Goal: Task Accomplishment & Management: Complete application form

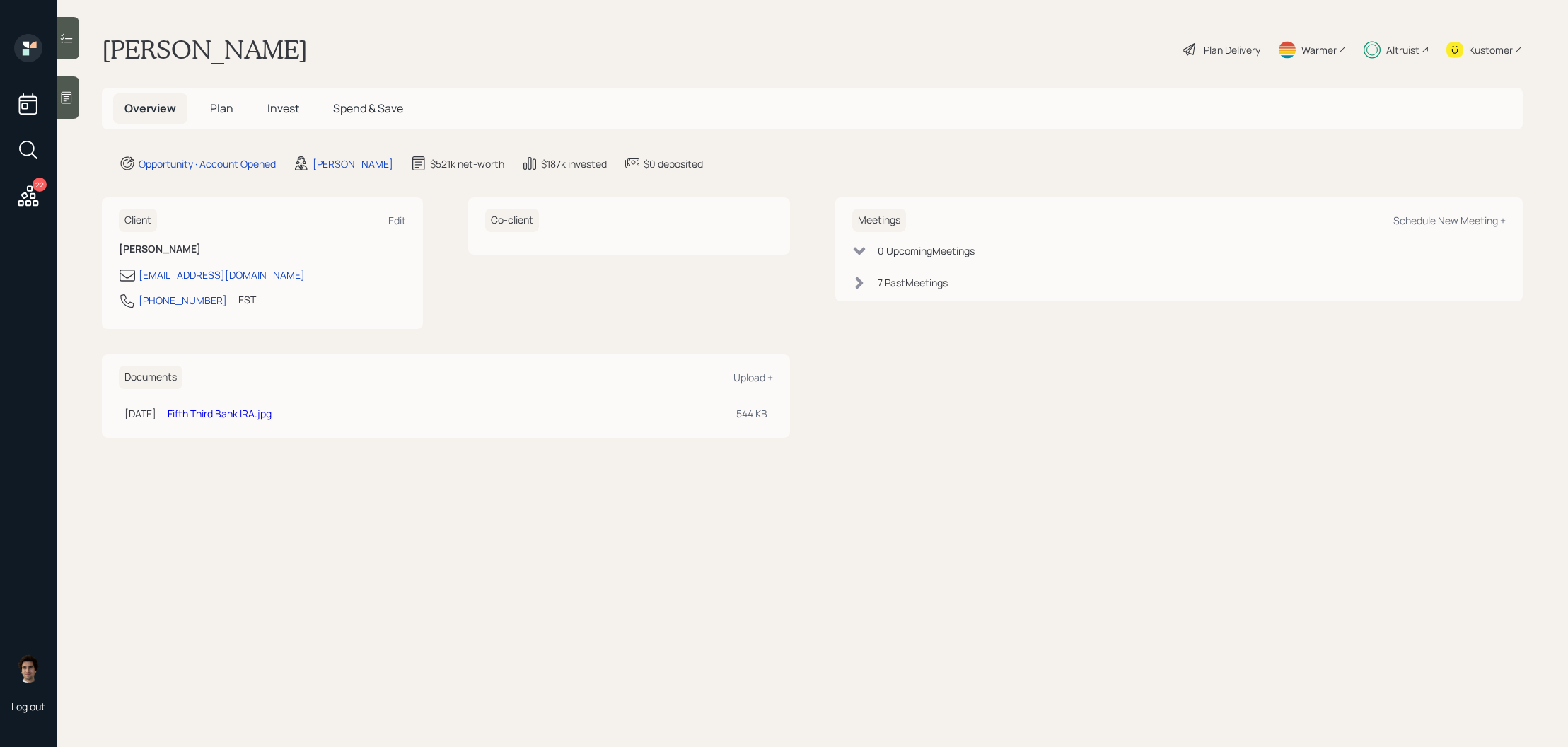
click at [230, 129] on main "[PERSON_NAME] Plan Delivery Warmer Altruist Kustomer Overview Plan Invest Spend…" at bounding box center [812, 373] width 1511 height 747
click at [230, 106] on span "Plan" at bounding box center [221, 107] width 23 height 15
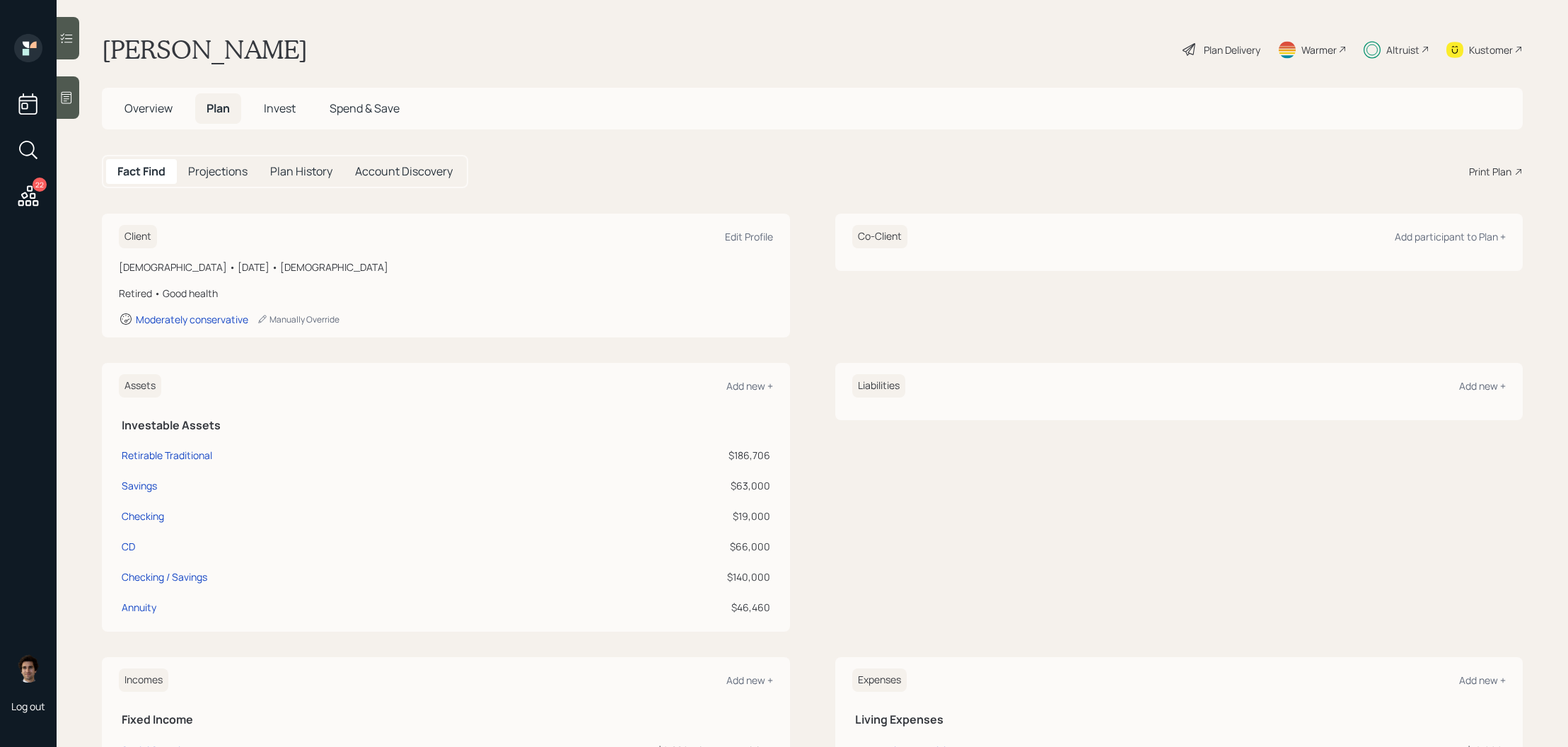
drag, startPoint x: 1211, startPoint y: 78, endPoint x: 1215, endPoint y: 39, distance: 39.2
click at [1211, 77] on main "Kathy McGee Plan Delivery Warmer Altruist Kustomer Overview Plan Invest Spend &…" at bounding box center [812, 373] width 1511 height 747
click at [1215, 27] on main "Kathy McGee Plan Delivery Warmer Altruist Kustomer Overview Plan Invest Spend &…" at bounding box center [812, 373] width 1511 height 747
click at [1213, 77] on main "Kathy McGee Plan Delivery Warmer Altruist Kustomer Overview Plan Invest Spend &…" at bounding box center [812, 373] width 1511 height 747
click at [1212, 62] on div "Plan Delivery" at bounding box center [1221, 49] width 81 height 31
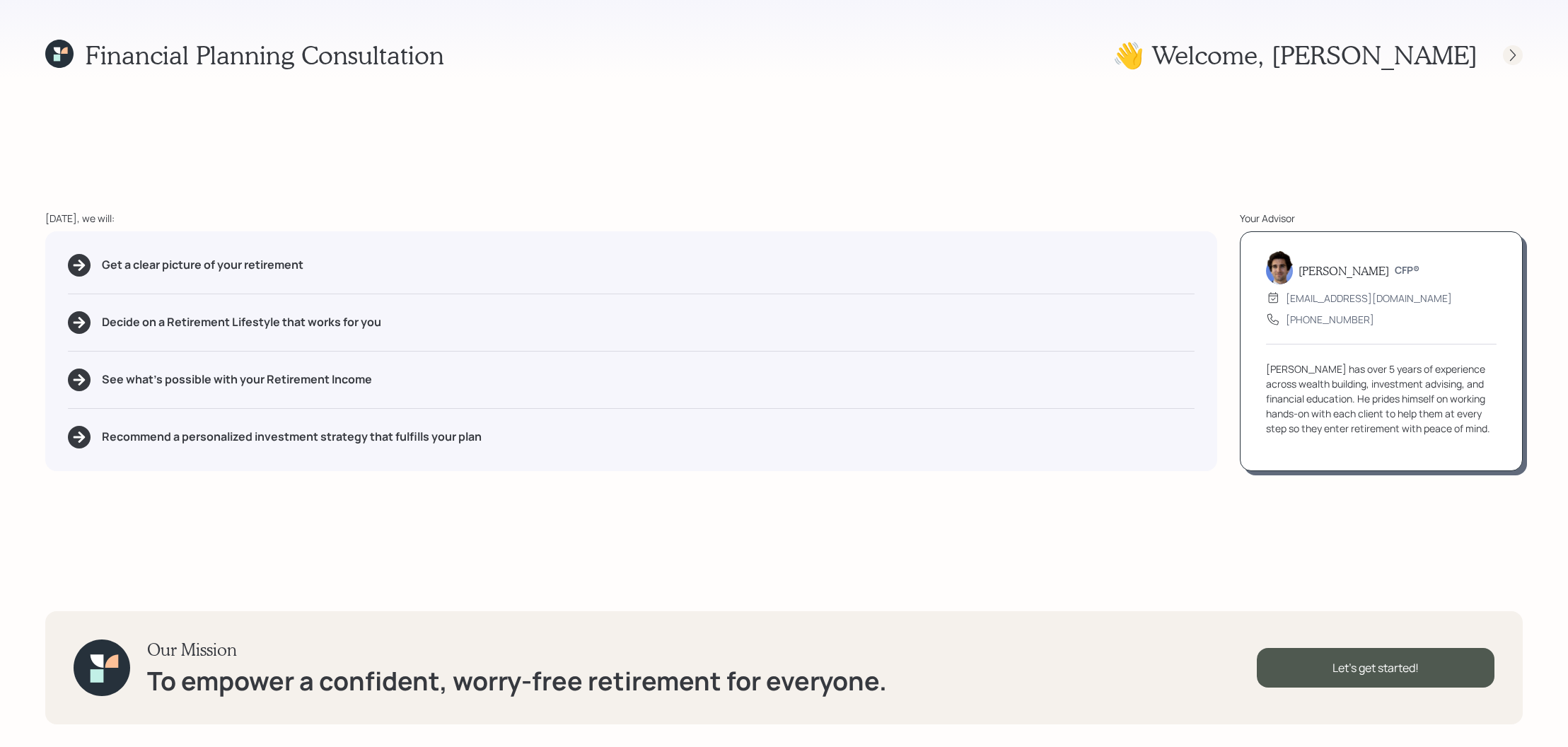
click at [1503, 54] on div at bounding box center [1512, 54] width 20 height 20
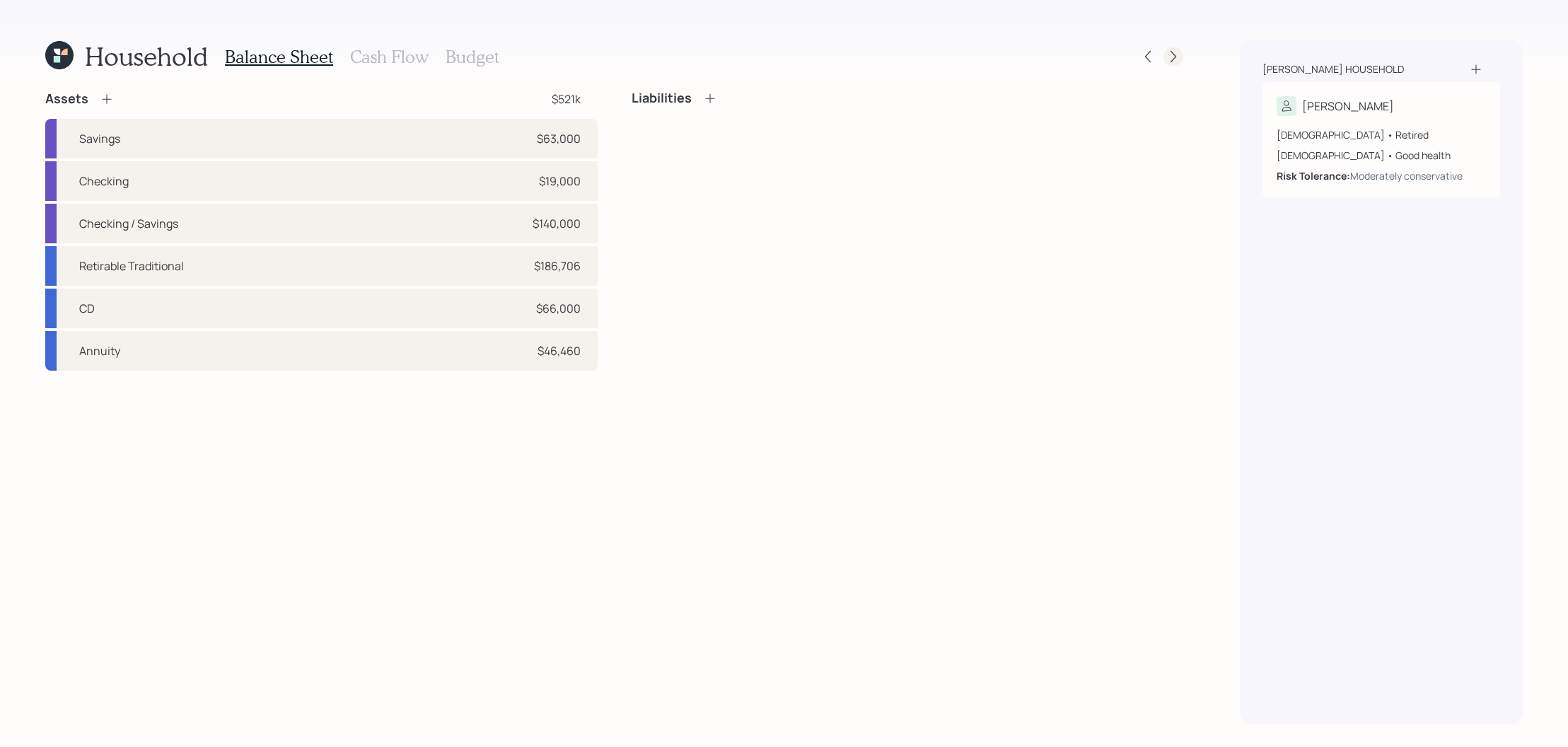
click at [1177, 58] on icon at bounding box center [1173, 56] width 14 height 14
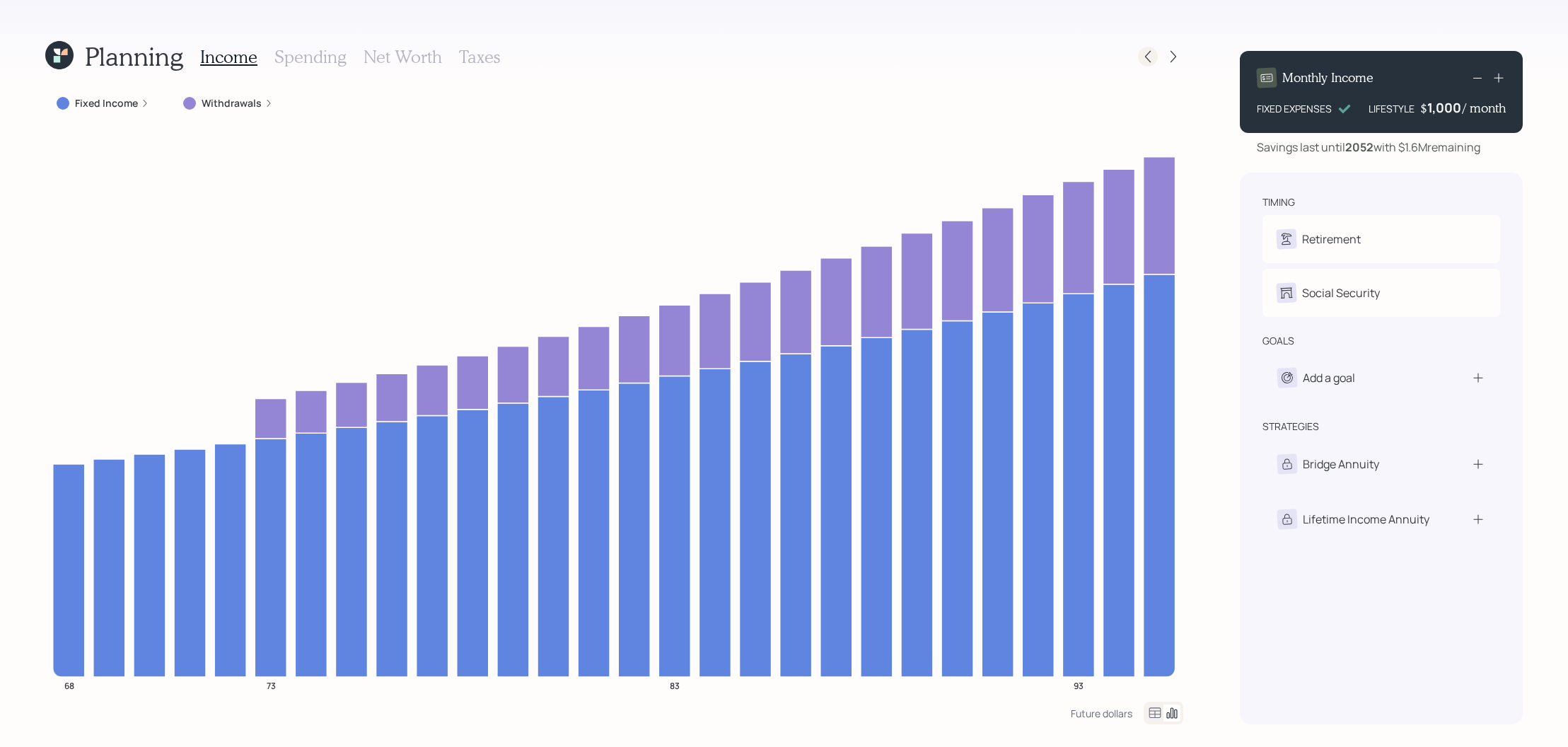
click at [1140, 56] on div at bounding box center [1148, 56] width 20 height 20
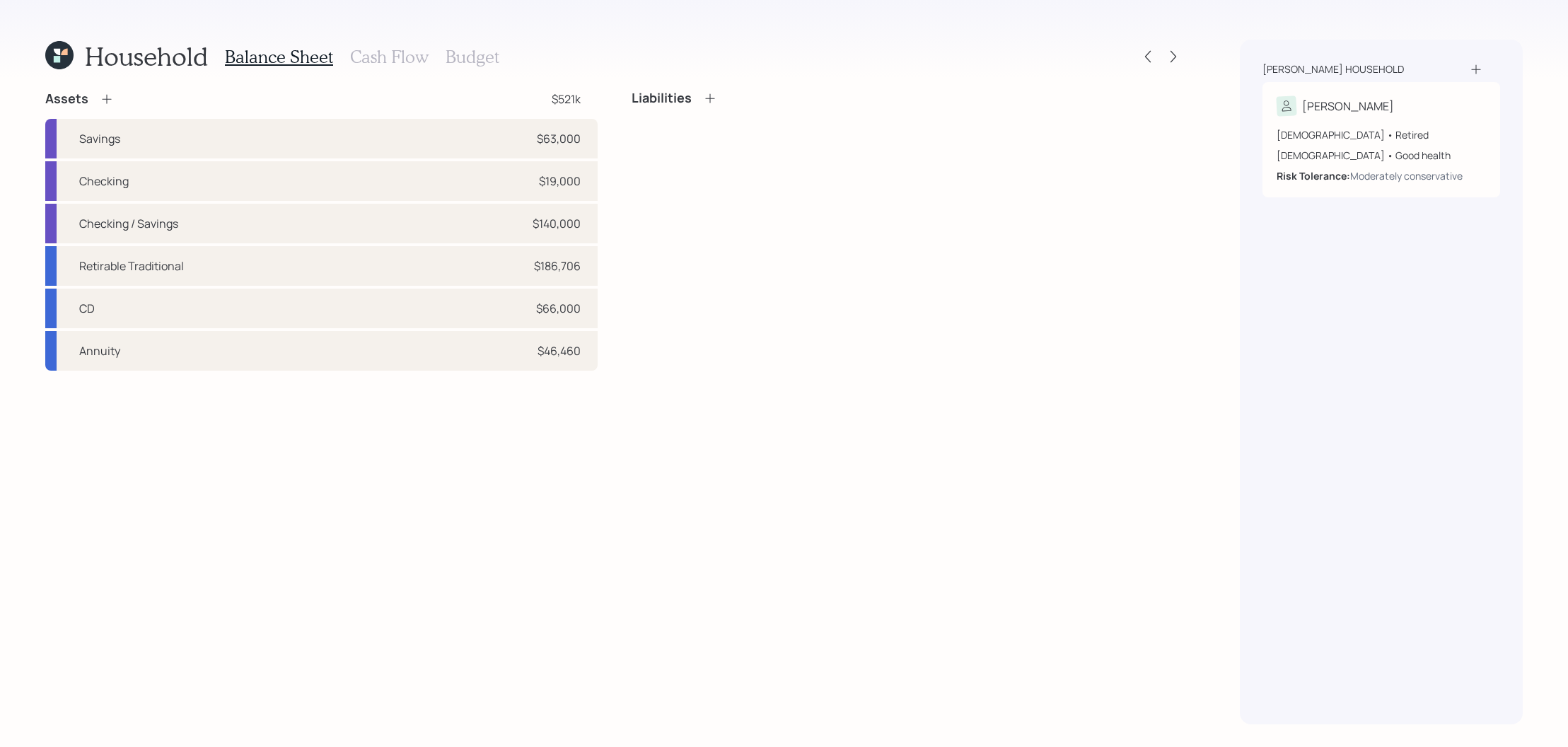
click at [105, 99] on icon at bounding box center [106, 99] width 9 height 9
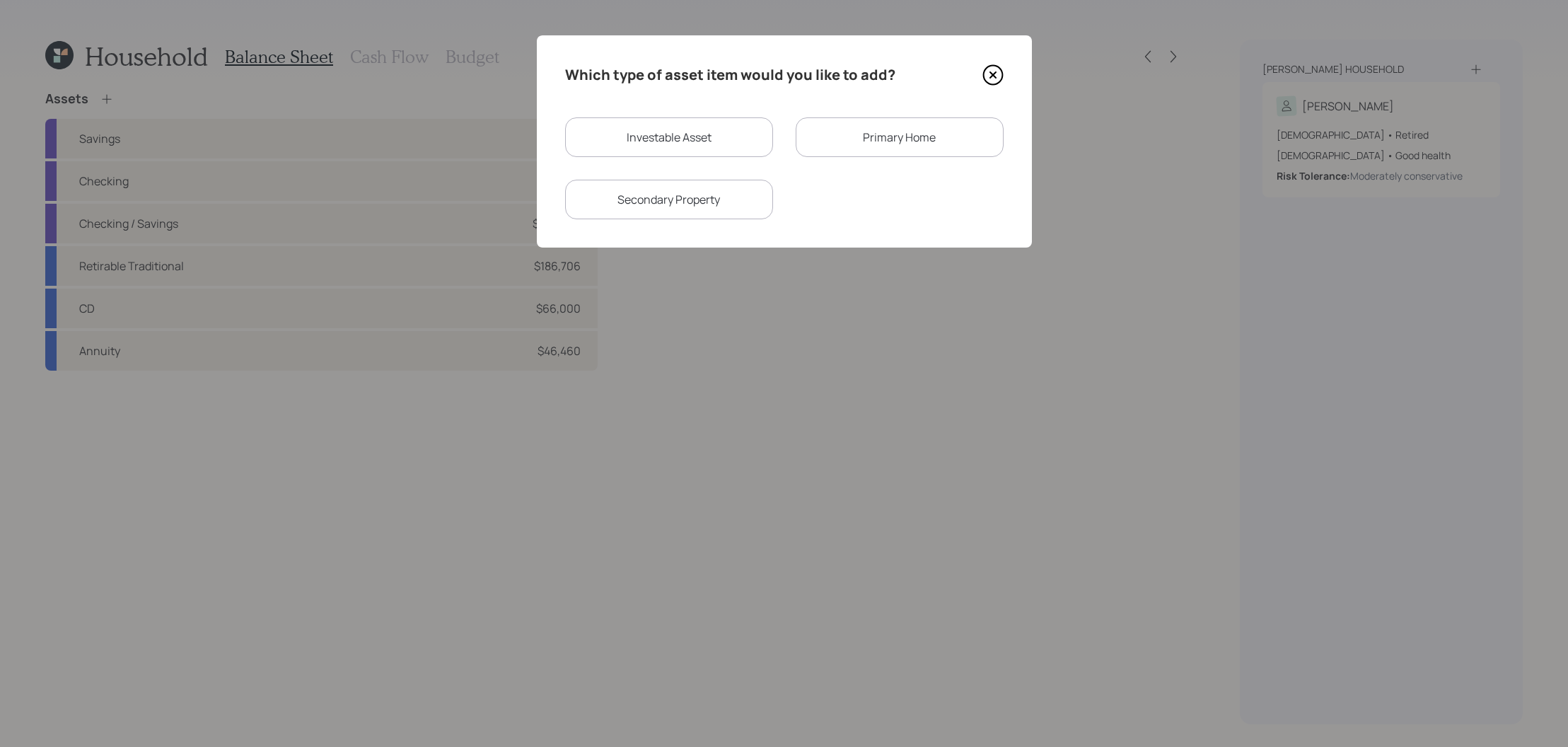
click at [998, 80] on icon at bounding box center [992, 75] width 21 height 21
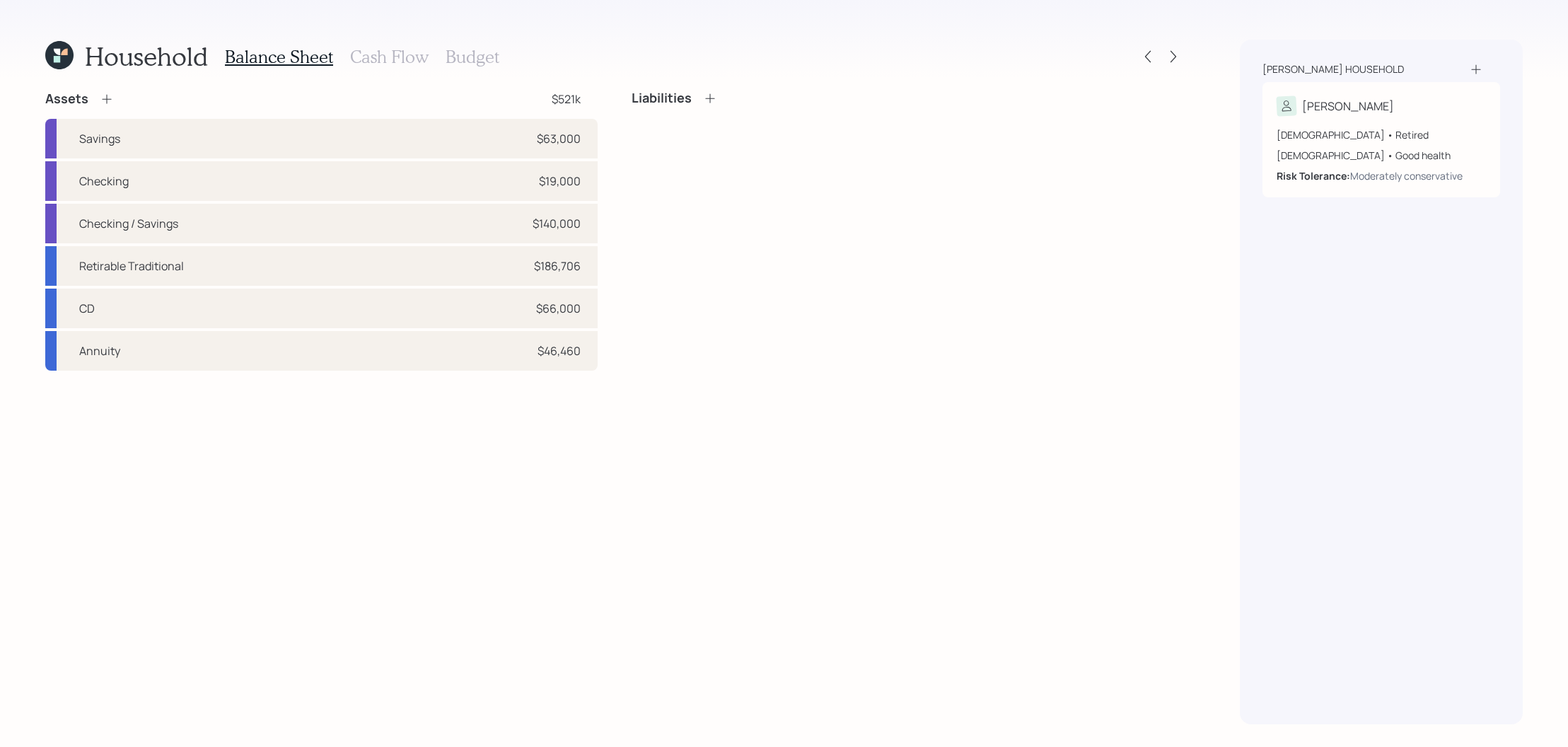
click at [85, 96] on h4 "Assets" at bounding box center [66, 99] width 43 height 15
click at [115, 97] on div "Assets $521k" at bounding box center [321, 99] width 552 height 17
click at [109, 97] on icon at bounding box center [106, 99] width 14 height 14
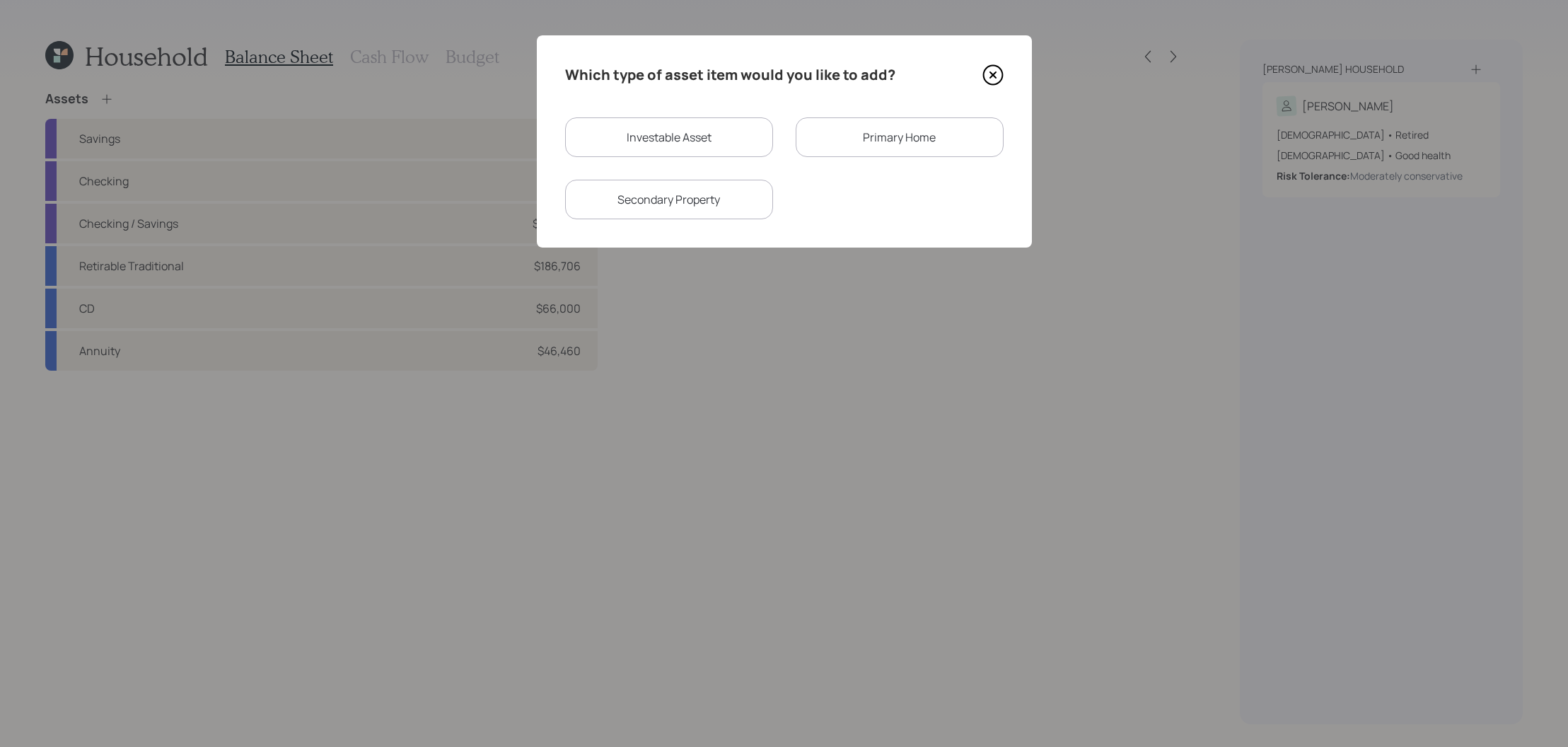
click at [877, 136] on div "Primary Home" at bounding box center [899, 137] width 208 height 40
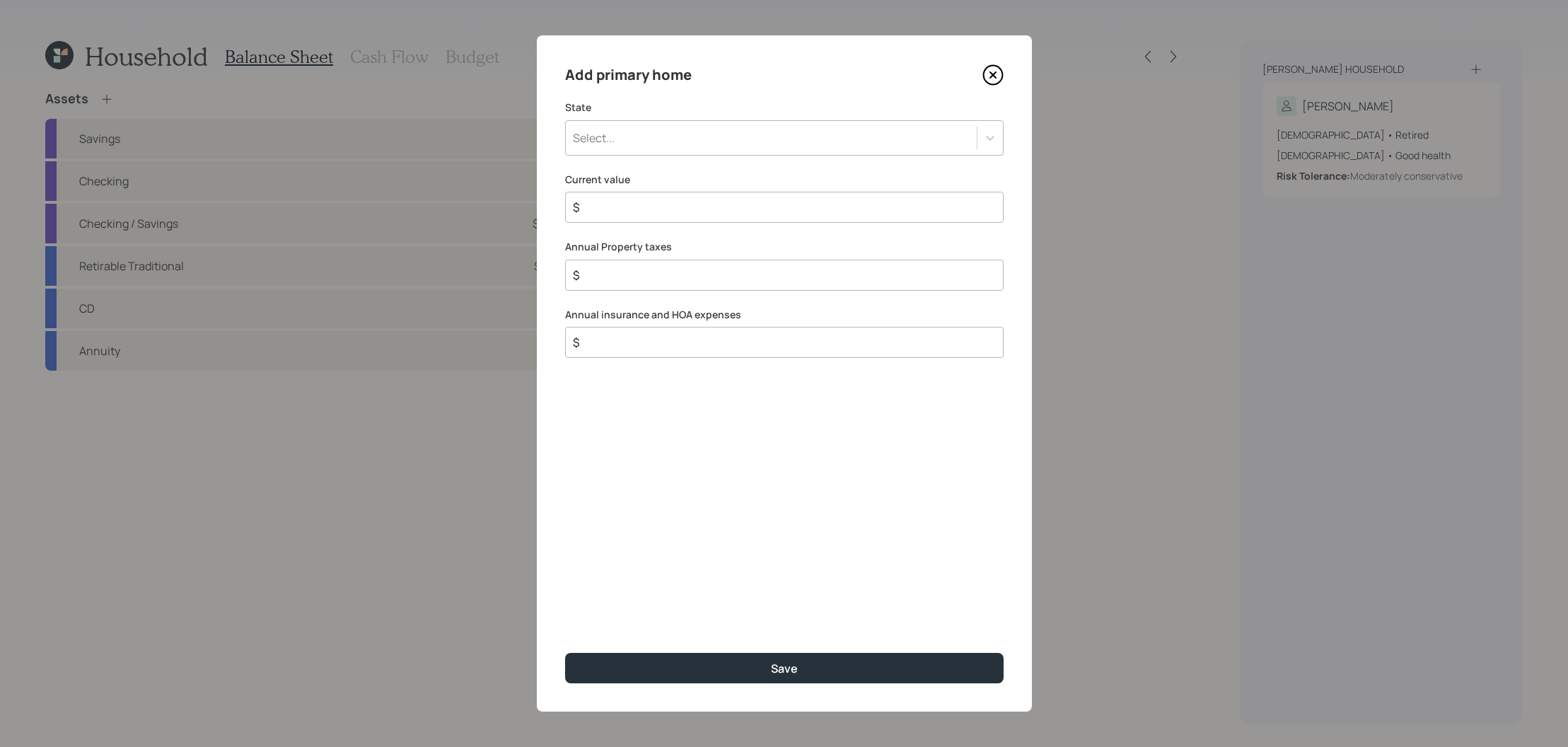
click at [743, 131] on div "Select..." at bounding box center [771, 137] width 411 height 24
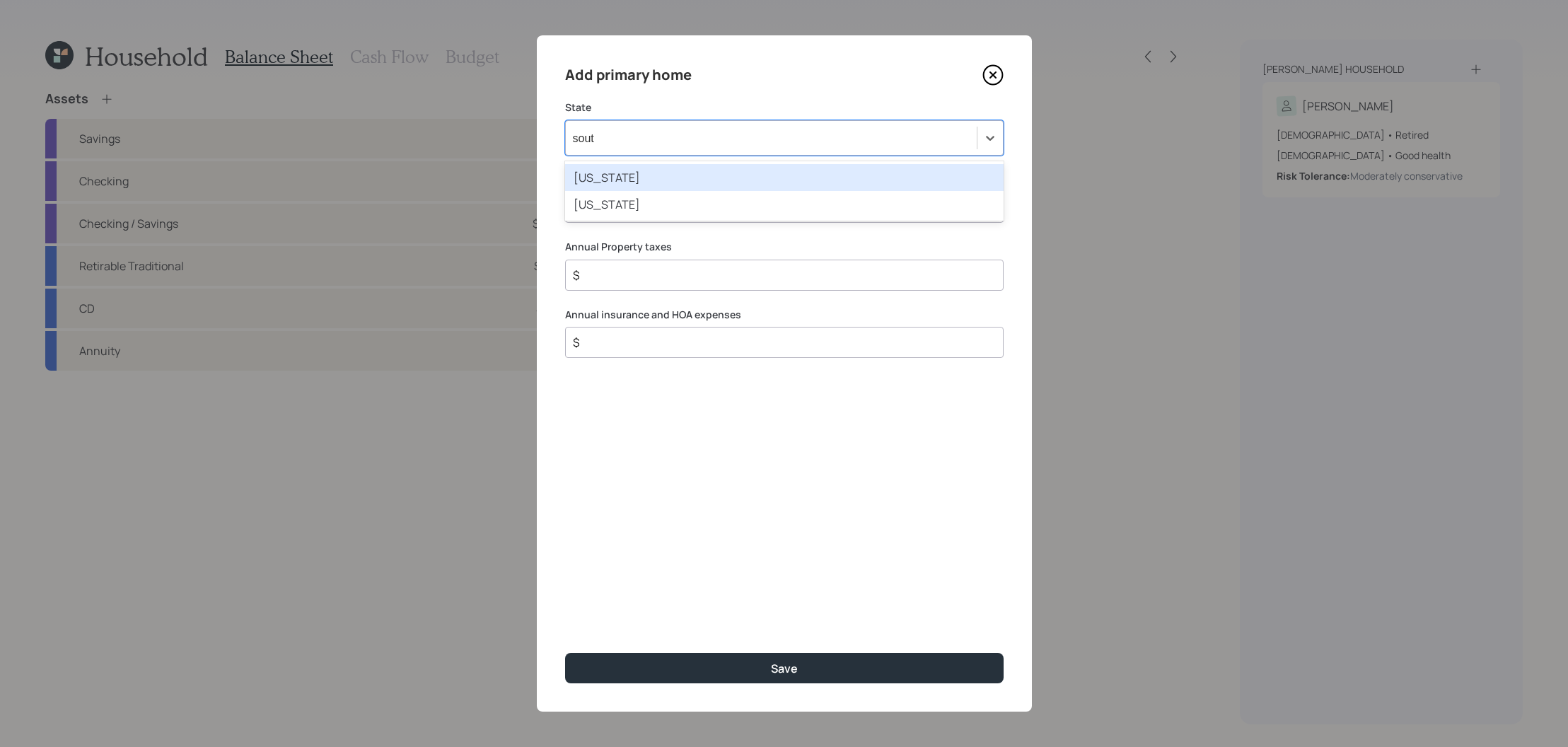
type input "south"
click at [732, 184] on div "South Carolina" at bounding box center [784, 177] width 438 height 27
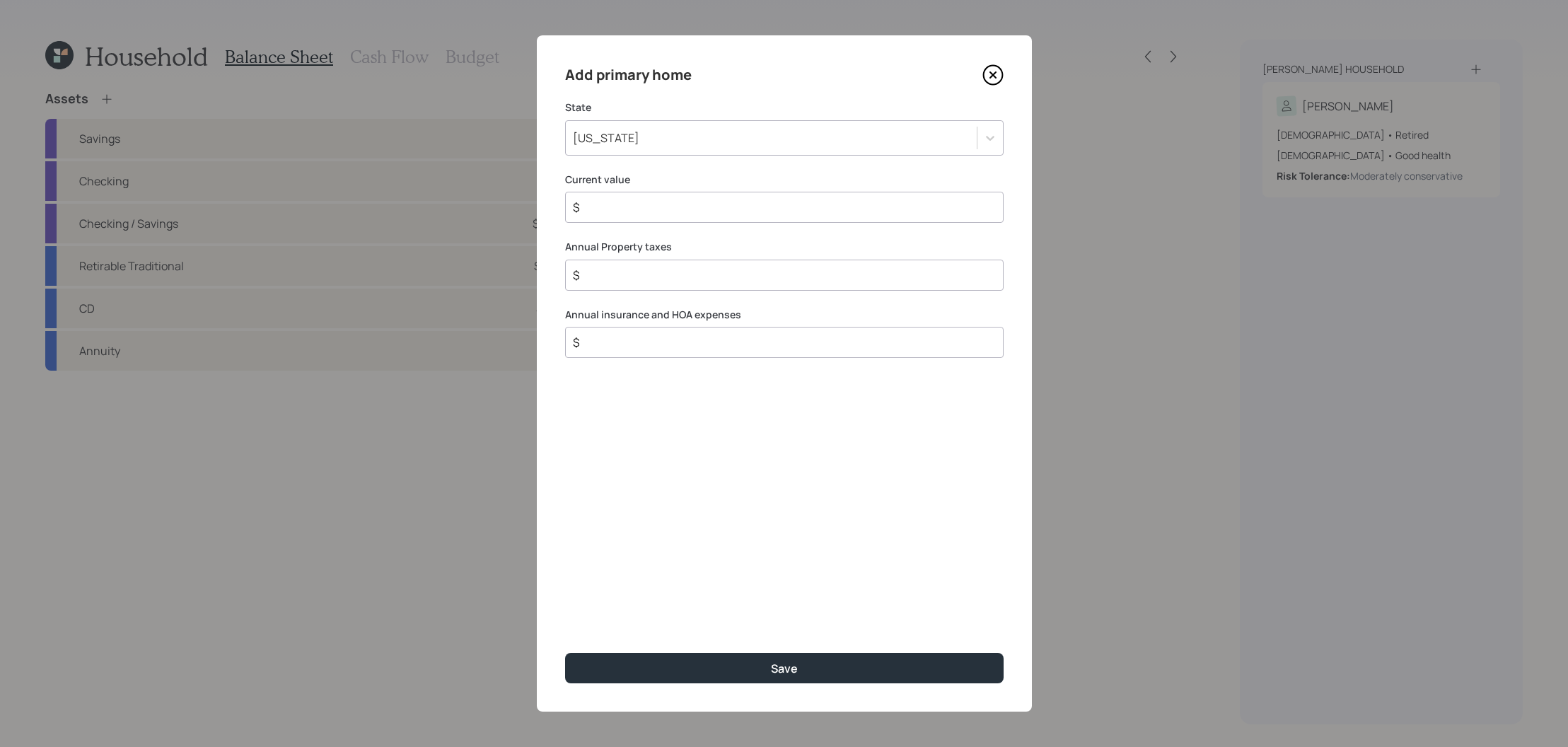
click at [717, 212] on input "$" at bounding box center [778, 207] width 415 height 17
type input "$ 180,000"
click at [723, 277] on input "$" at bounding box center [778, 274] width 415 height 17
type input "$ 0"
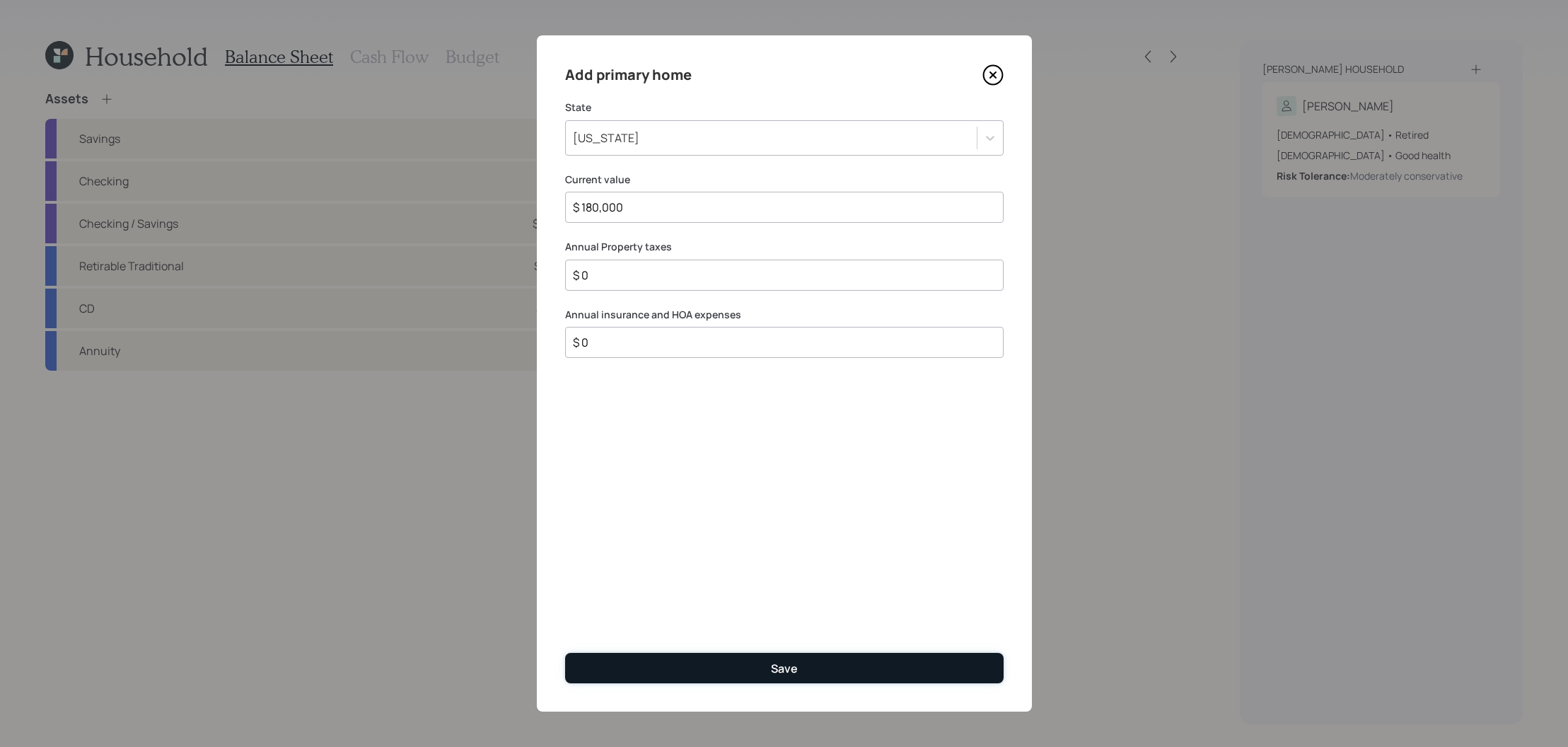
click at [746, 663] on button "Save" at bounding box center [784, 668] width 438 height 30
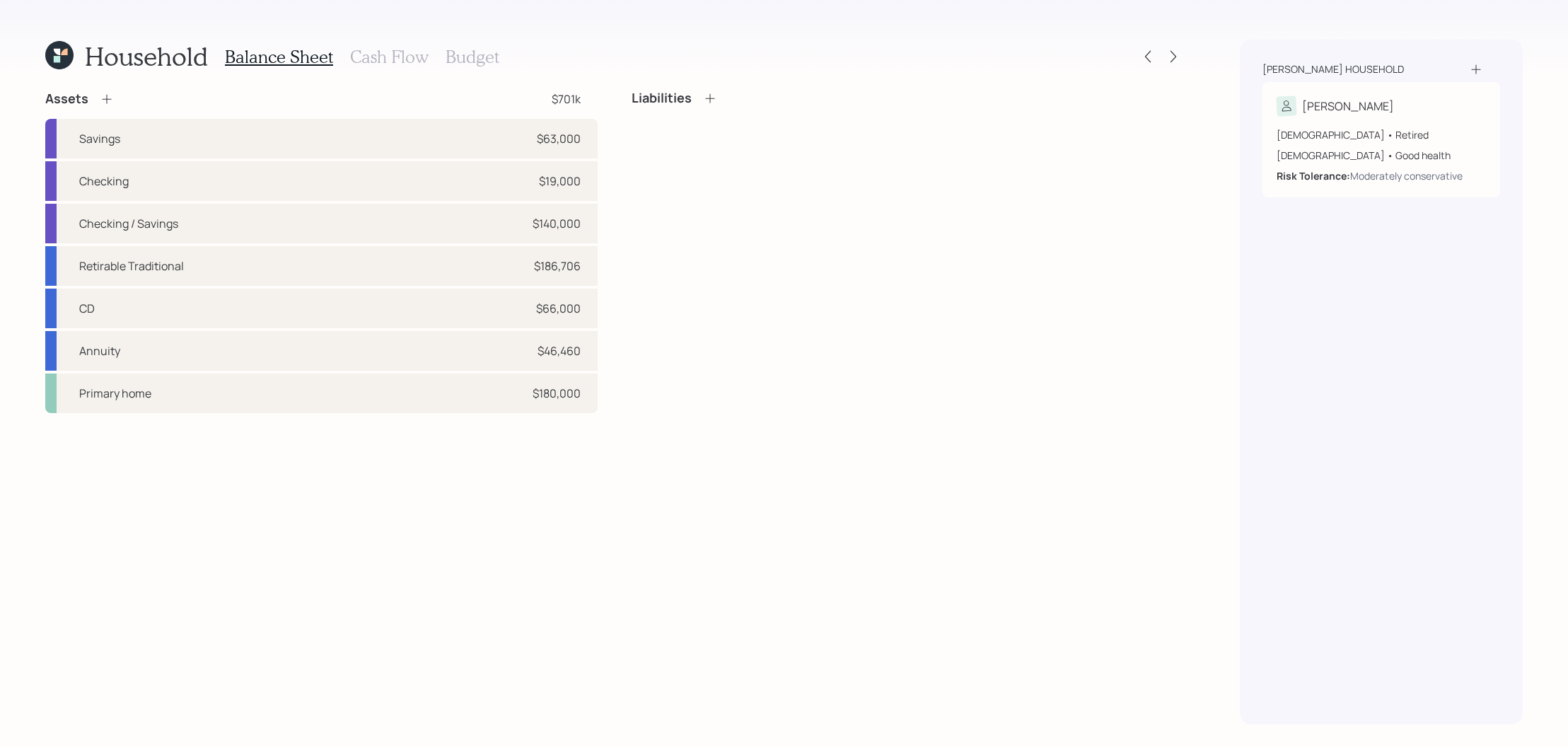
click at [1166, 64] on div at bounding box center [1161, 56] width 45 height 20
click at [1161, 52] on div at bounding box center [1161, 56] width 45 height 20
click at [1172, 52] on icon at bounding box center [1173, 56] width 14 height 14
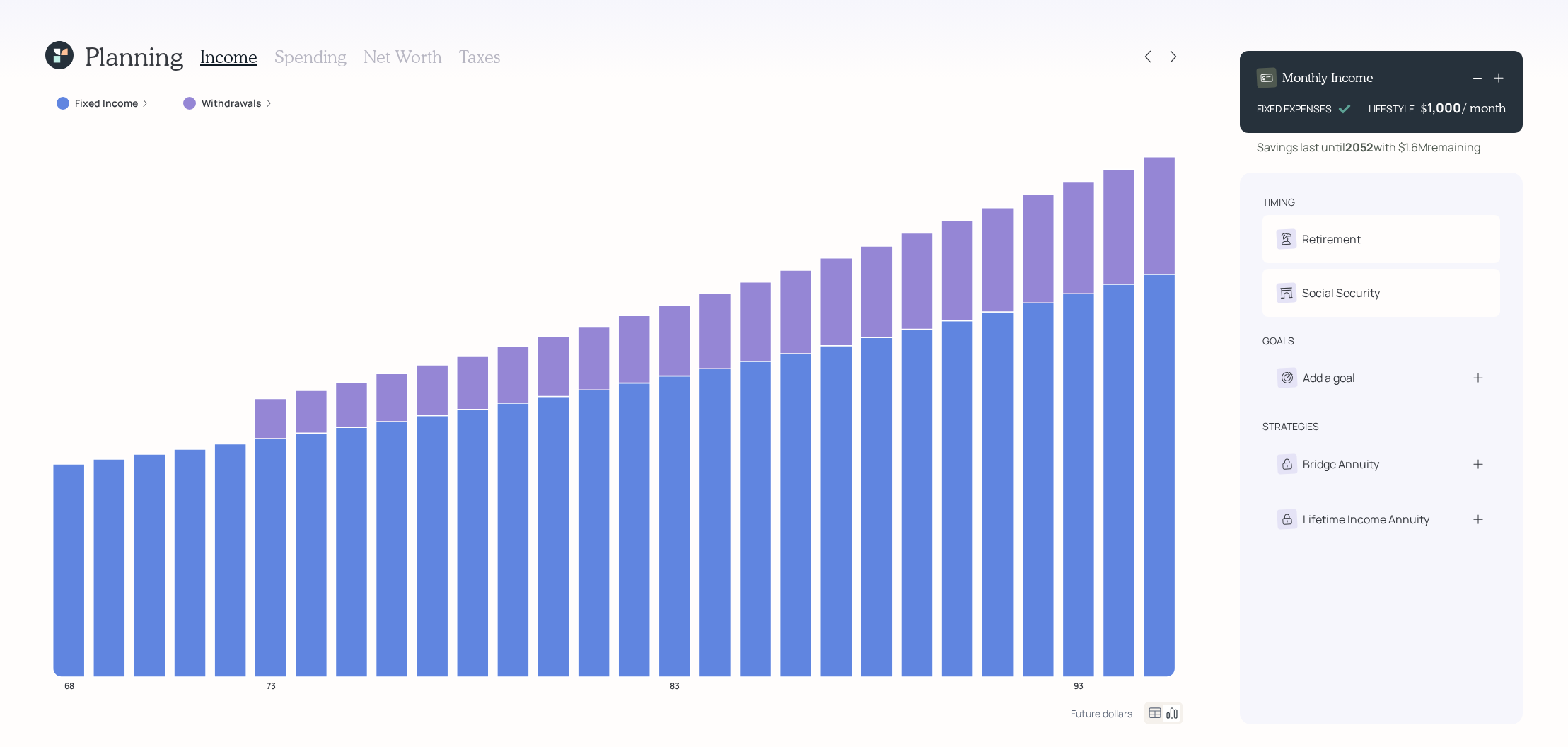
click at [302, 63] on h3 "Spending" at bounding box center [310, 57] width 72 height 20
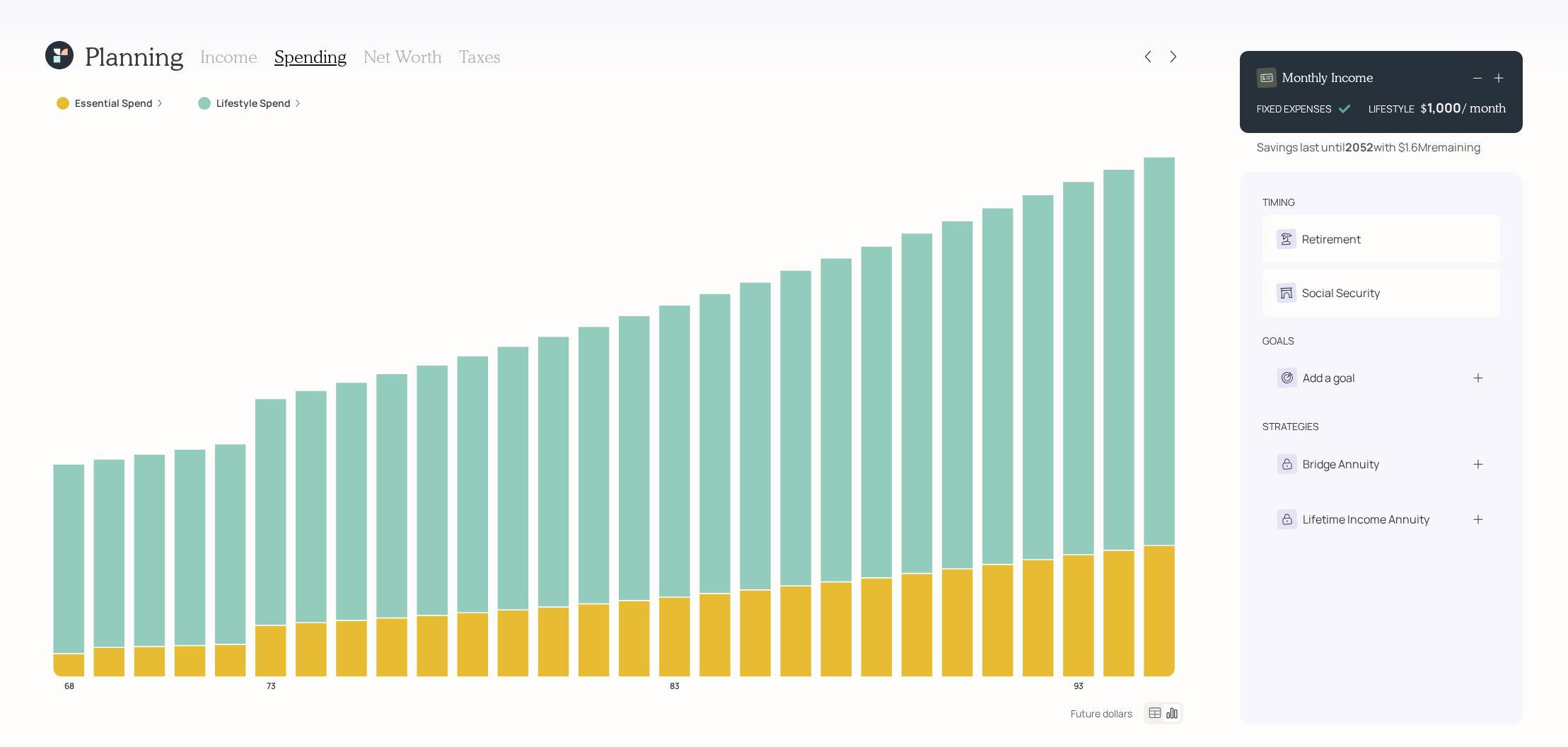
click at [1156, 709] on icon at bounding box center [1154, 712] width 17 height 17
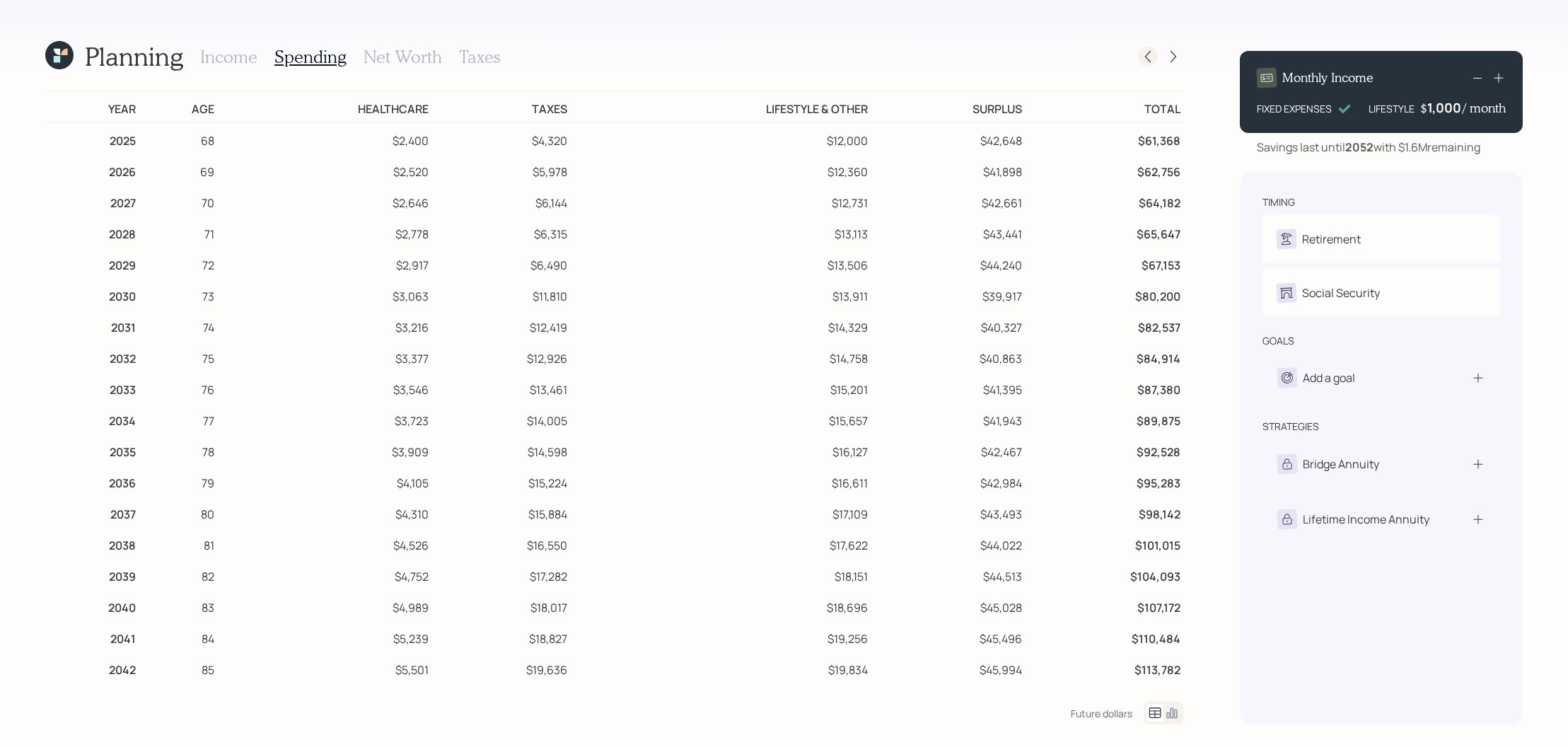
click at [1153, 61] on icon at bounding box center [1148, 56] width 14 height 14
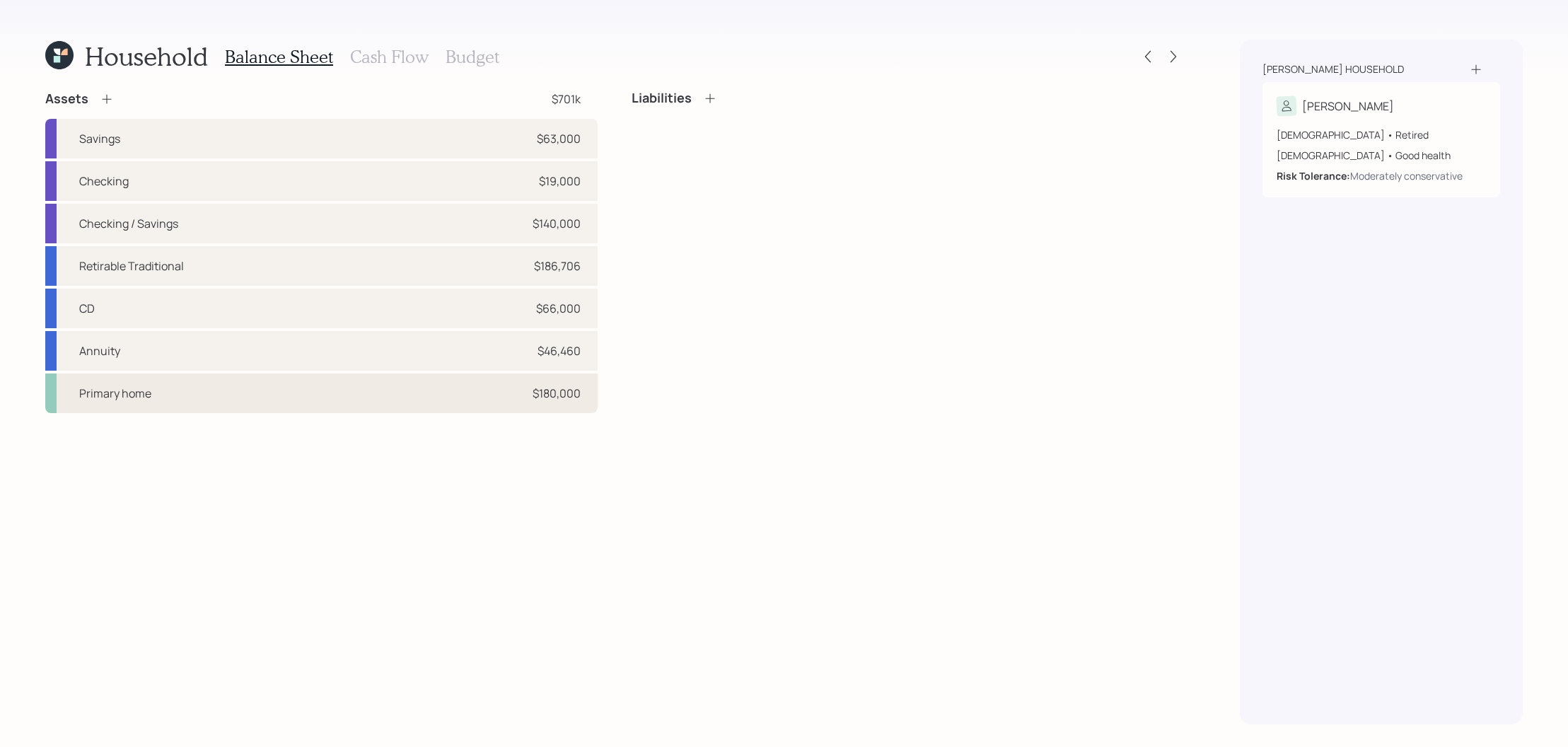
click at [395, 391] on div "Primary home $180,000" at bounding box center [321, 393] width 552 height 40
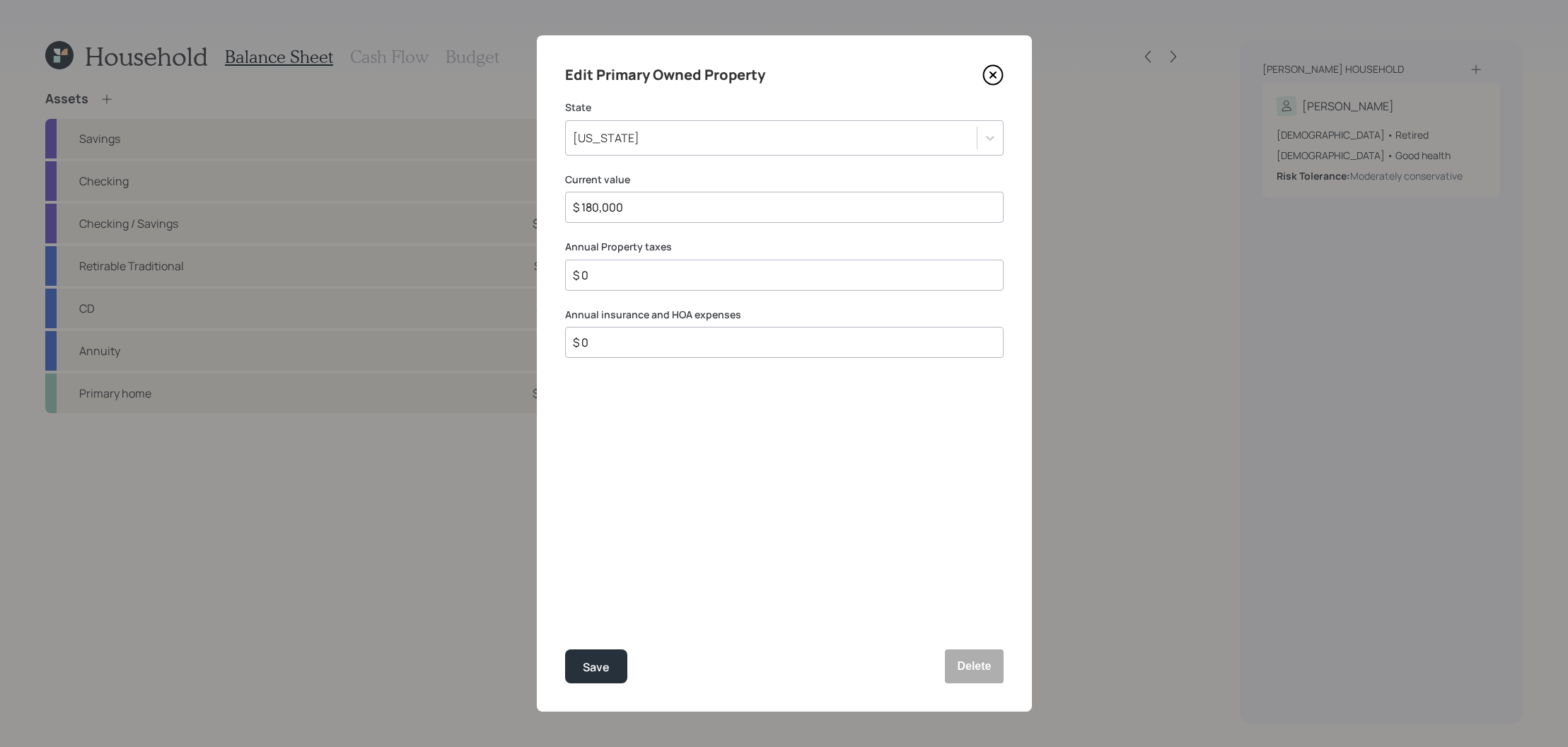
click at [997, 69] on icon at bounding box center [992, 75] width 21 height 21
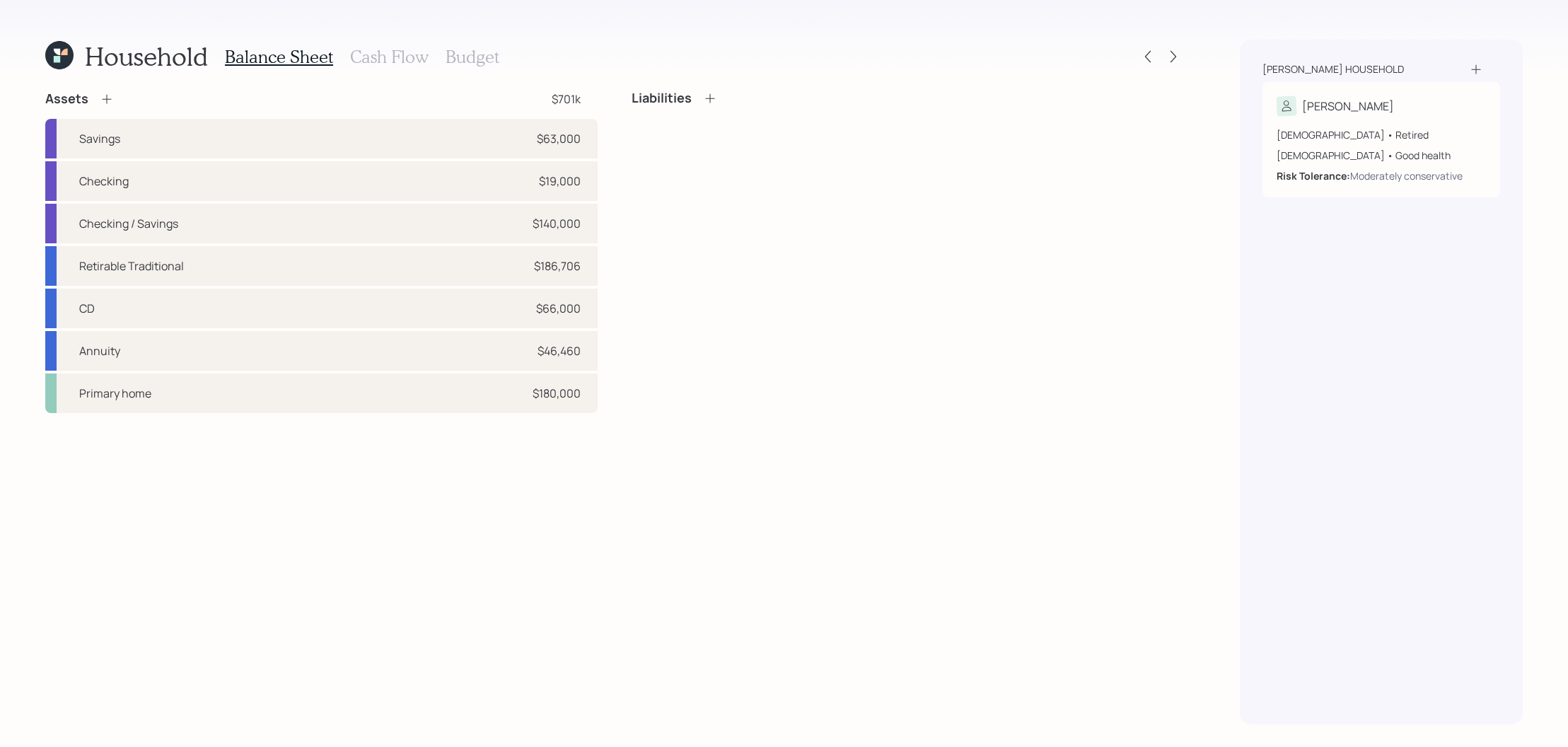
click at [64, 57] on icon at bounding box center [59, 55] width 28 height 28
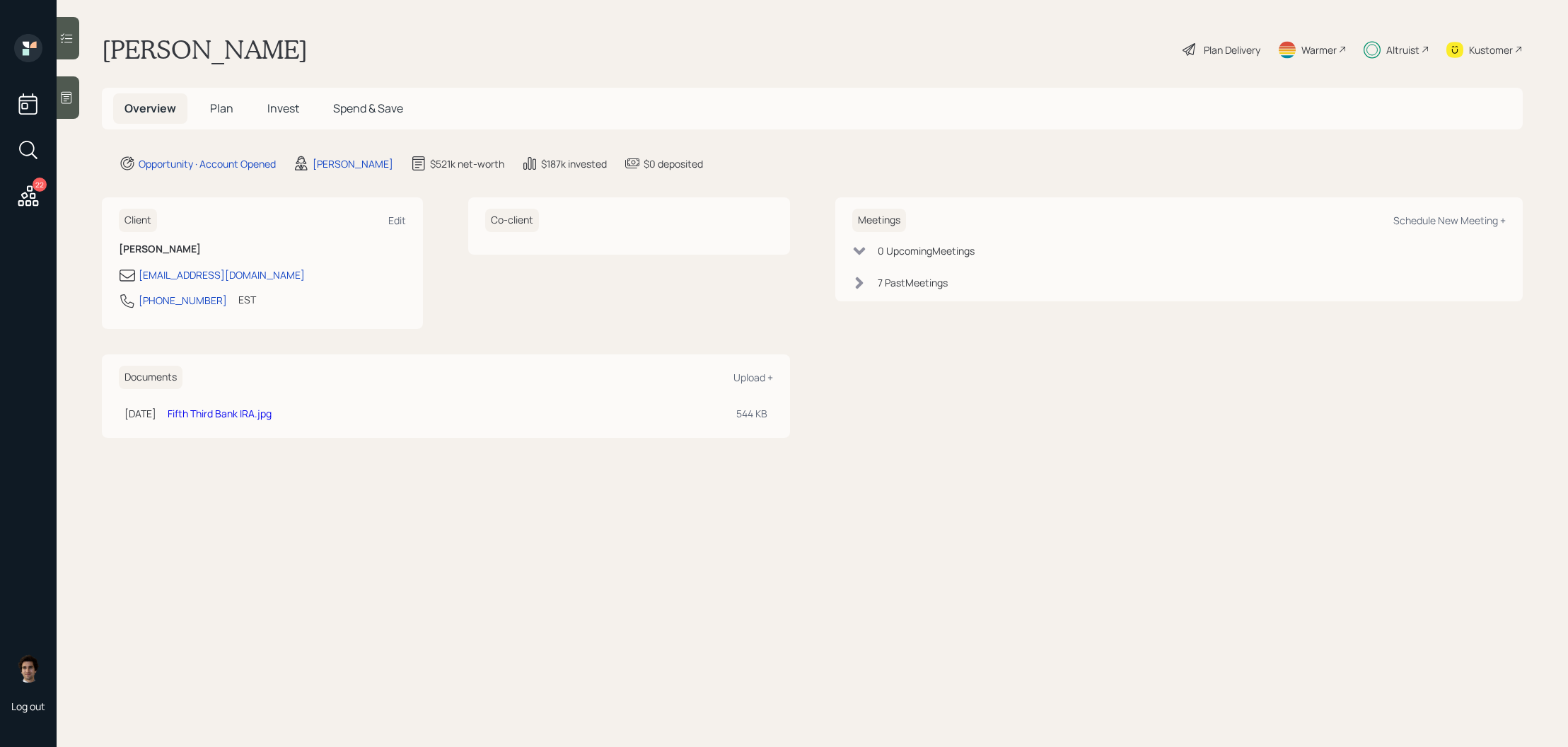
click at [205, 114] on h5 "Plan" at bounding box center [221, 109] width 46 height 30
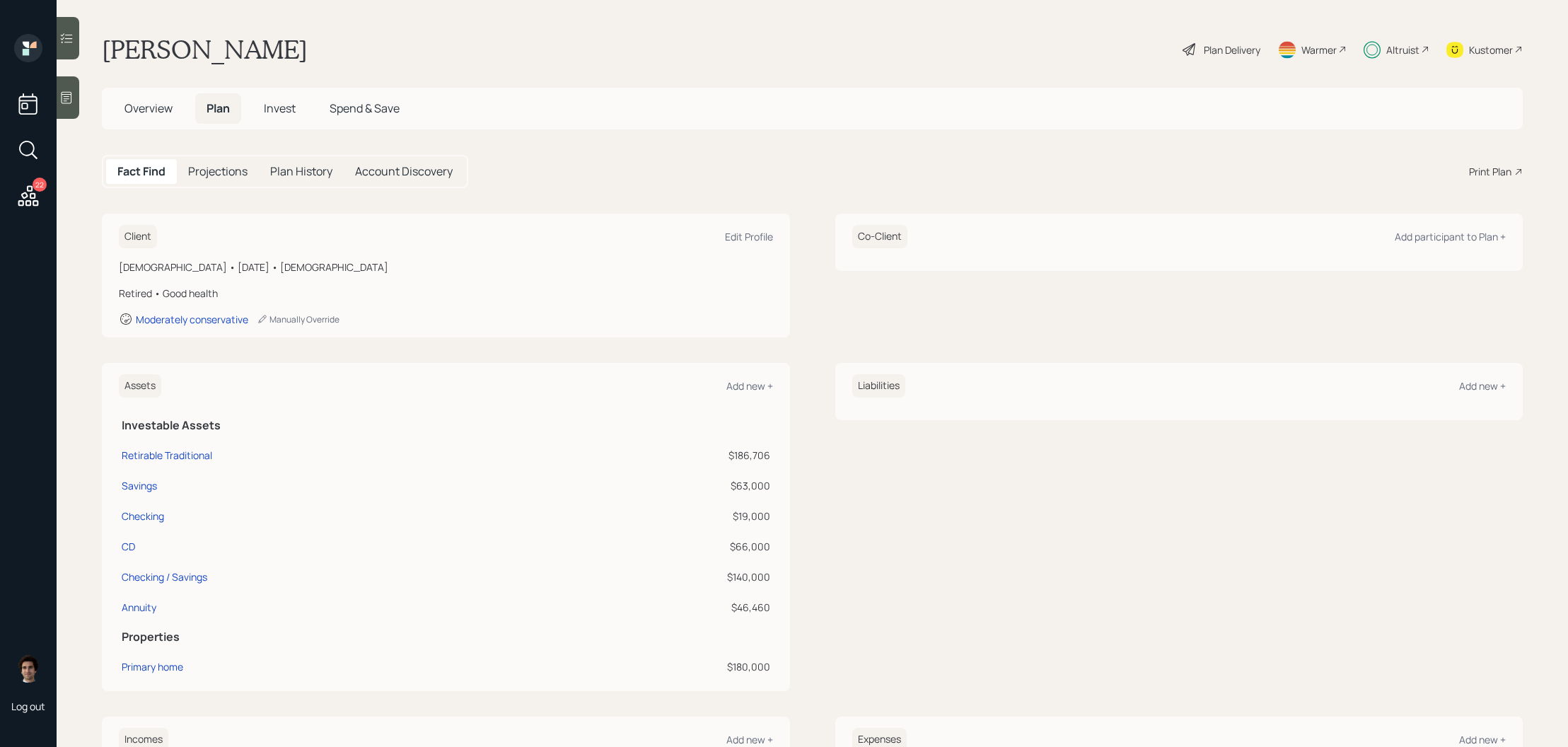
click at [375, 110] on span "Spend & Save" at bounding box center [364, 107] width 70 height 15
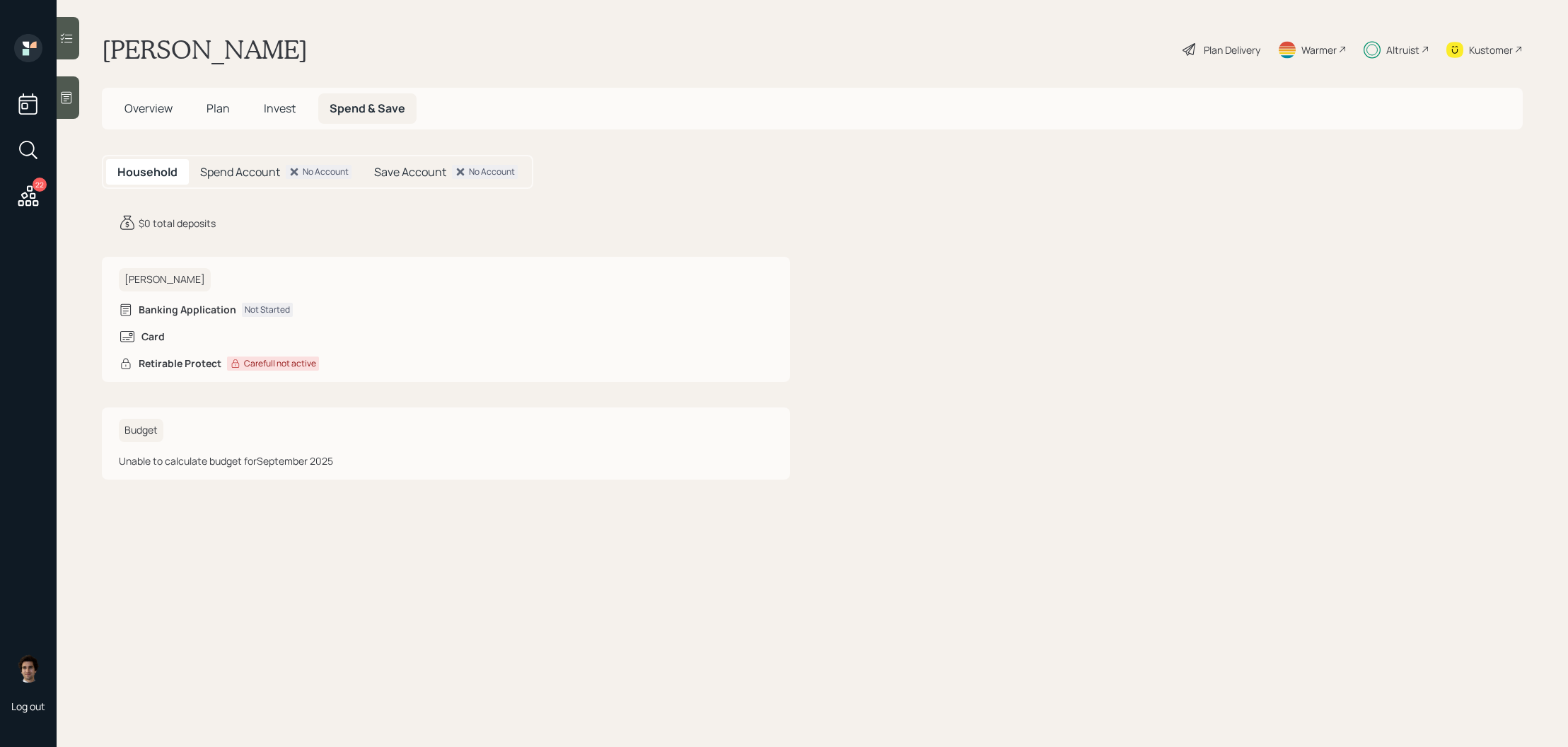
click at [160, 123] on h5 "Overview" at bounding box center [148, 109] width 70 height 30
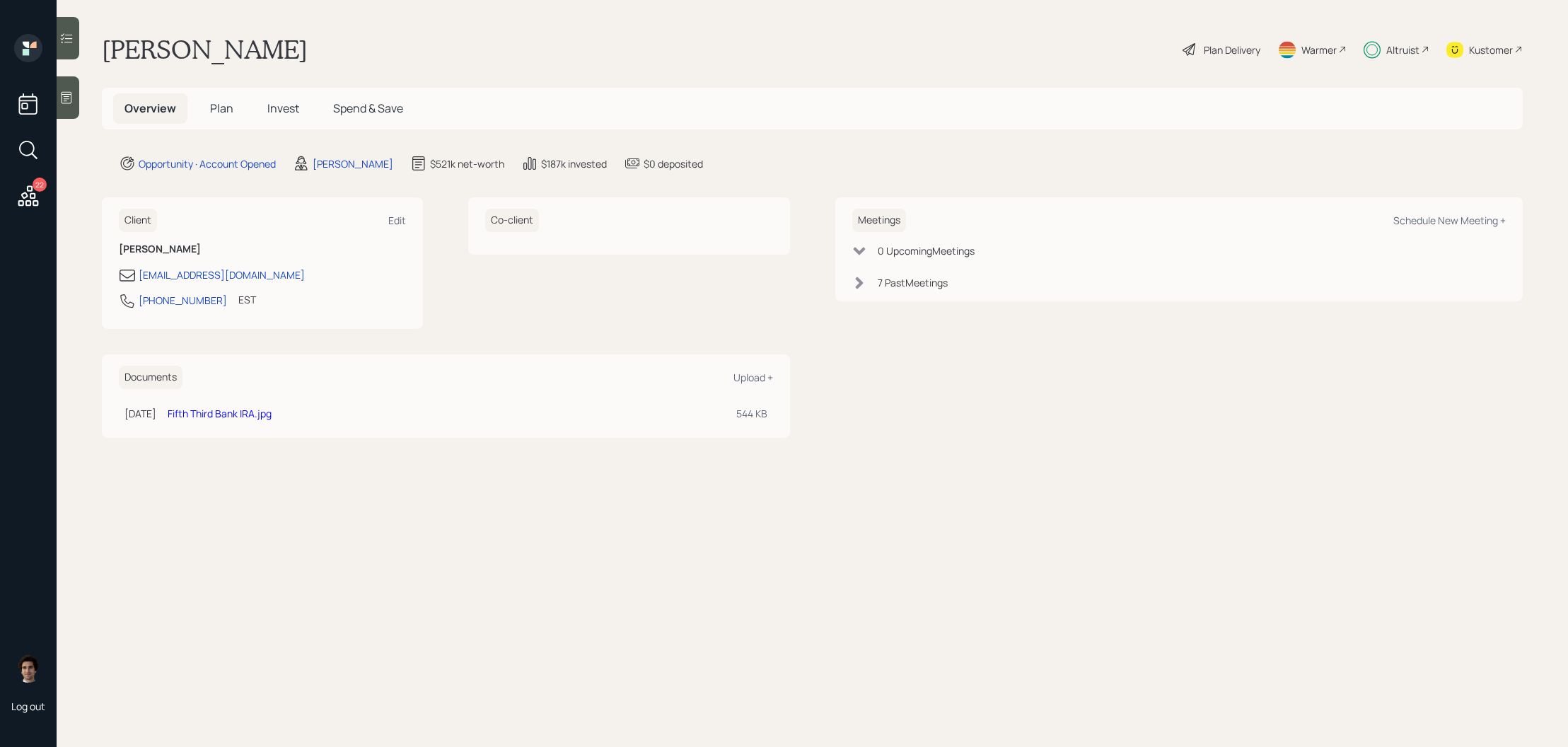
click at [281, 109] on span "Invest" at bounding box center [283, 107] width 32 height 15
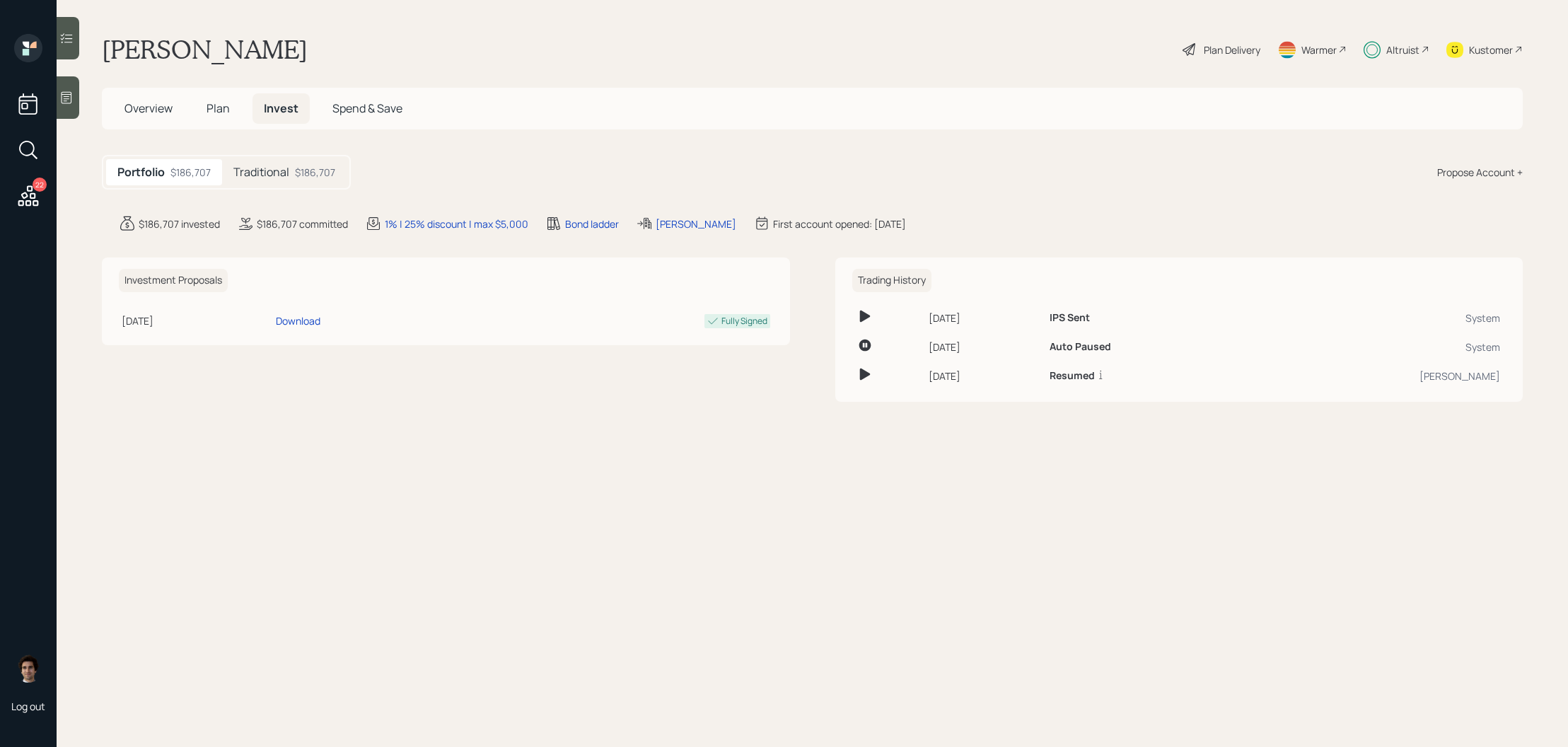
click at [320, 187] on div "Portfolio $186,707 Traditional $186,707" at bounding box center [226, 172] width 249 height 35
click at [290, 163] on div "Traditional $186,707" at bounding box center [284, 172] width 124 height 26
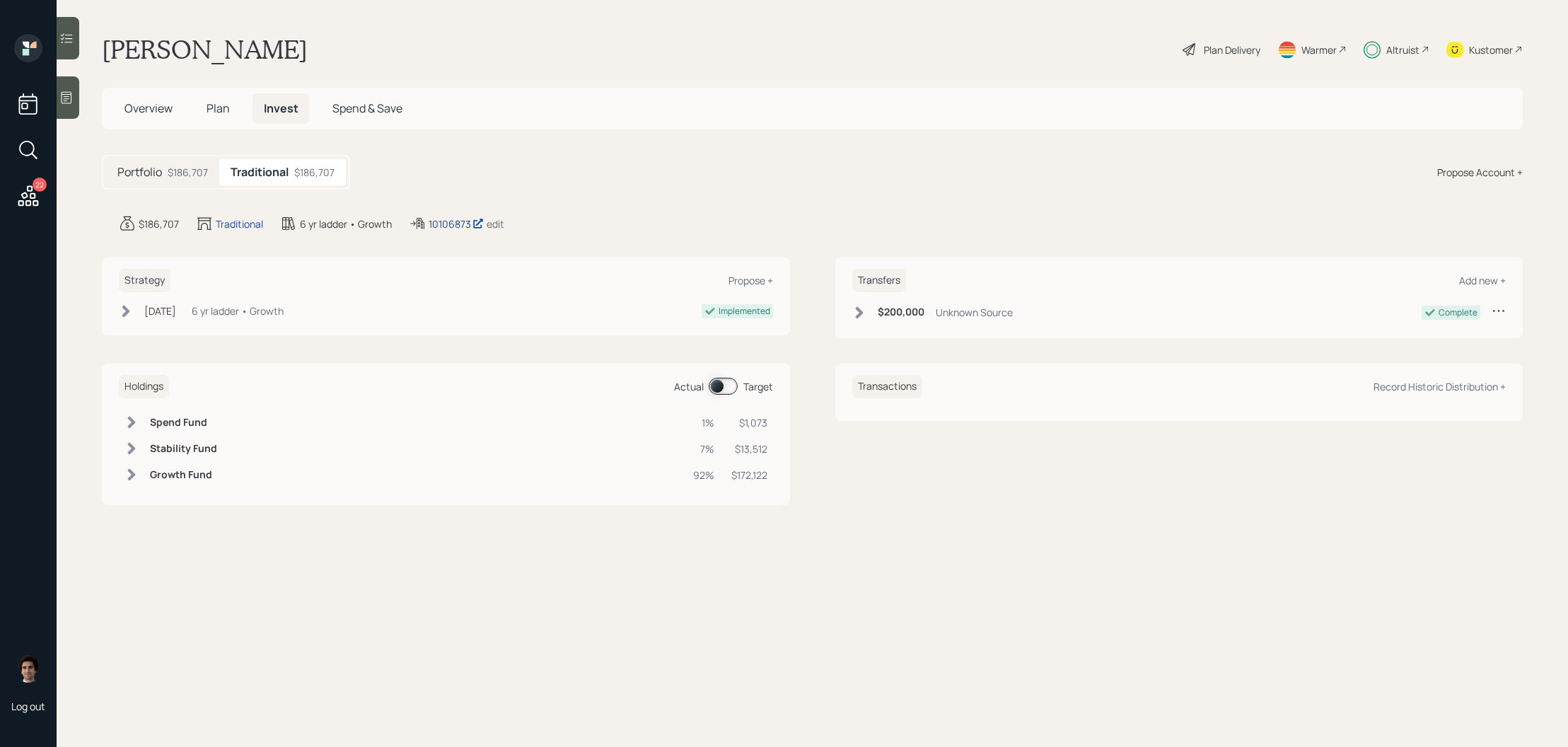
click at [451, 229] on div "10106873" at bounding box center [456, 224] width 55 height 15
click at [239, 106] on h5 "Plan" at bounding box center [218, 109] width 46 height 30
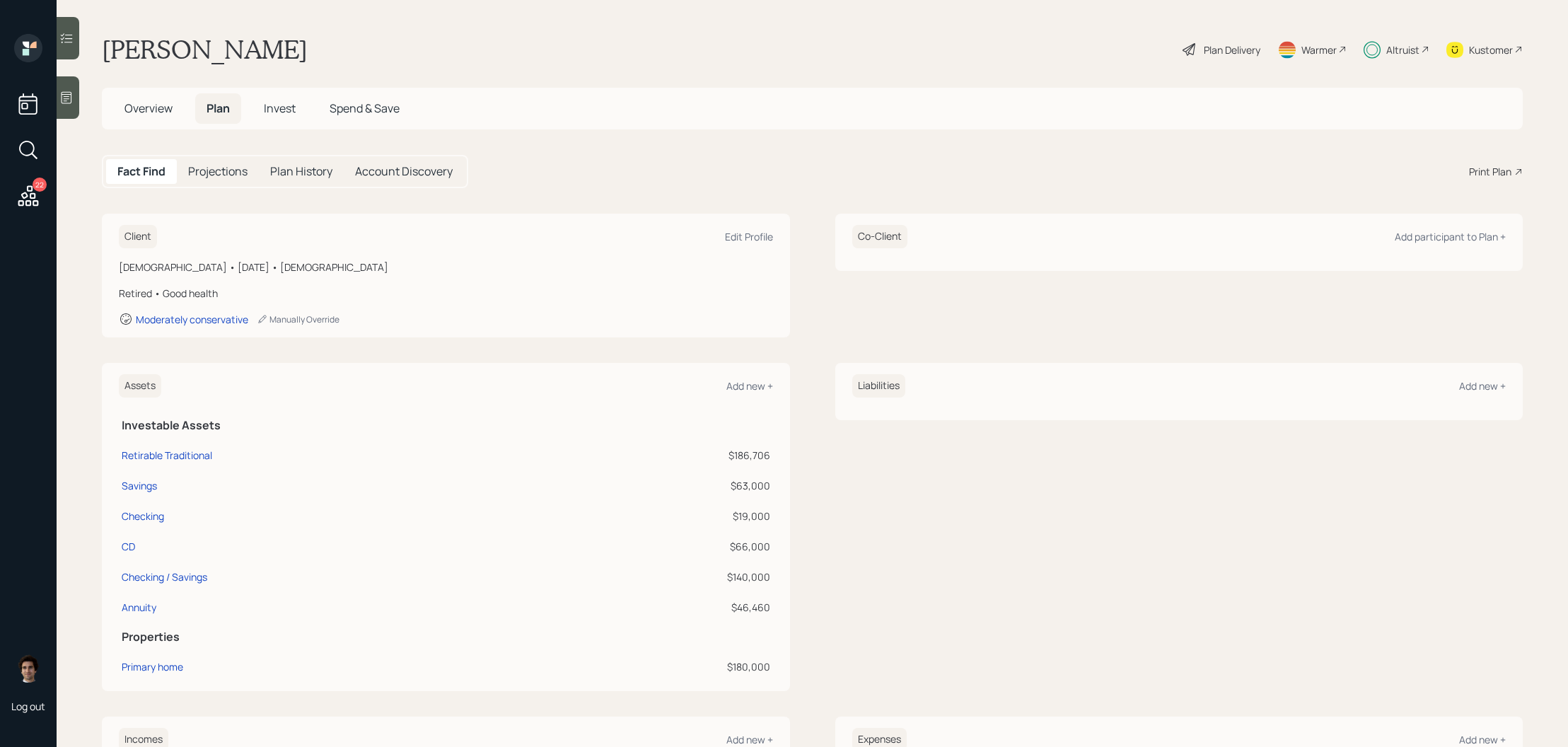
click at [209, 109] on span "Plan" at bounding box center [219, 107] width 23 height 15
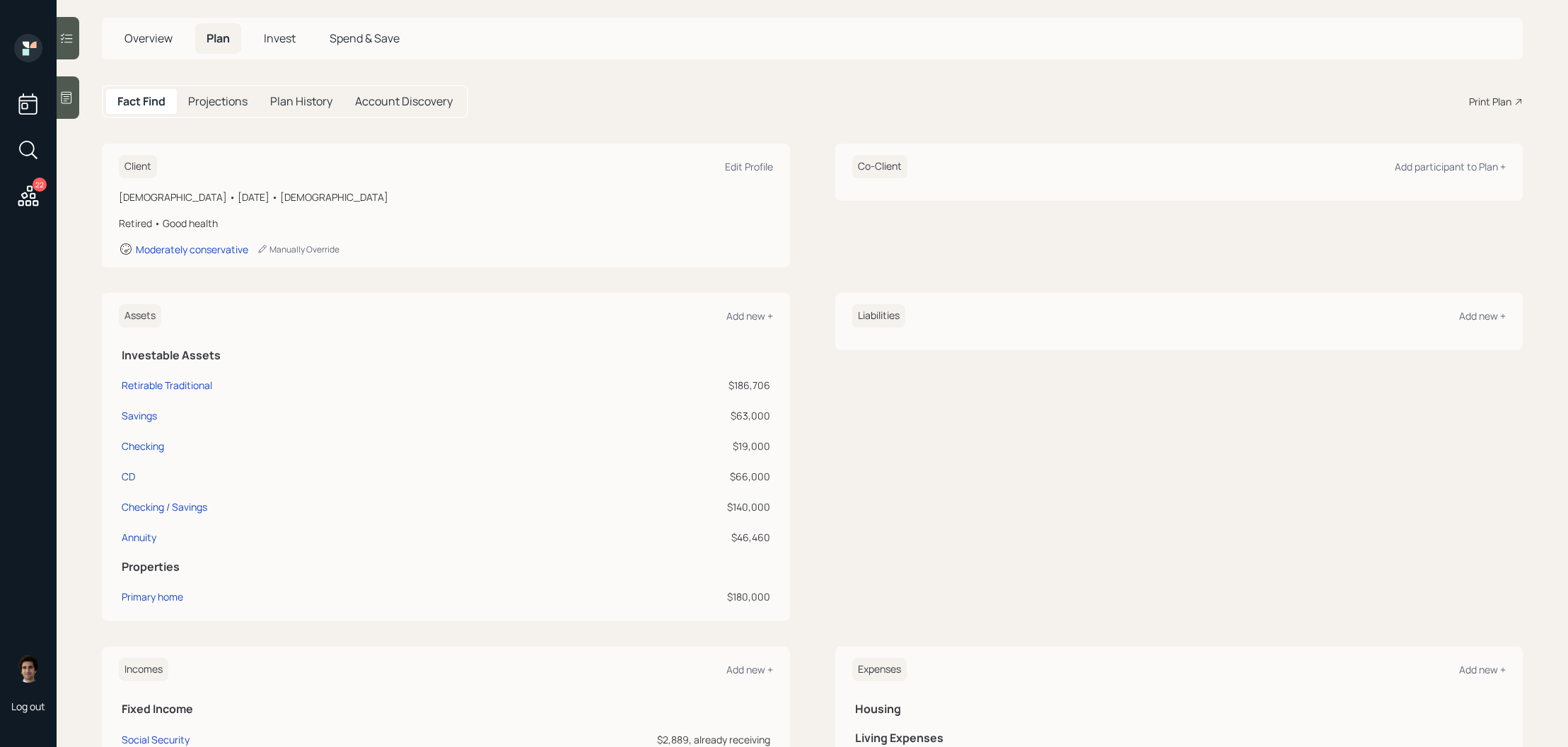
scroll to position [81, 0]
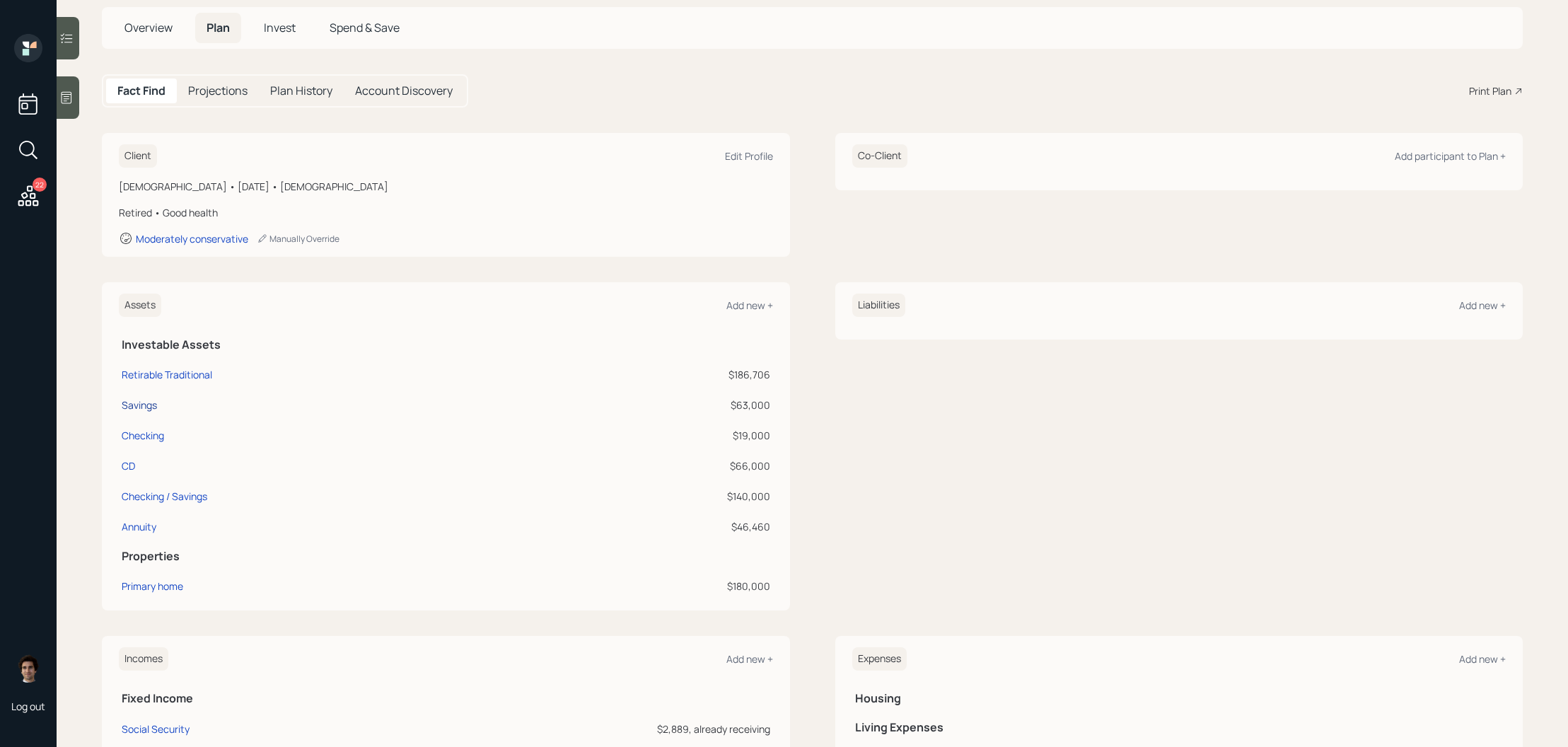
click at [139, 407] on div "Savings" at bounding box center [139, 405] width 36 height 15
select select "cash"
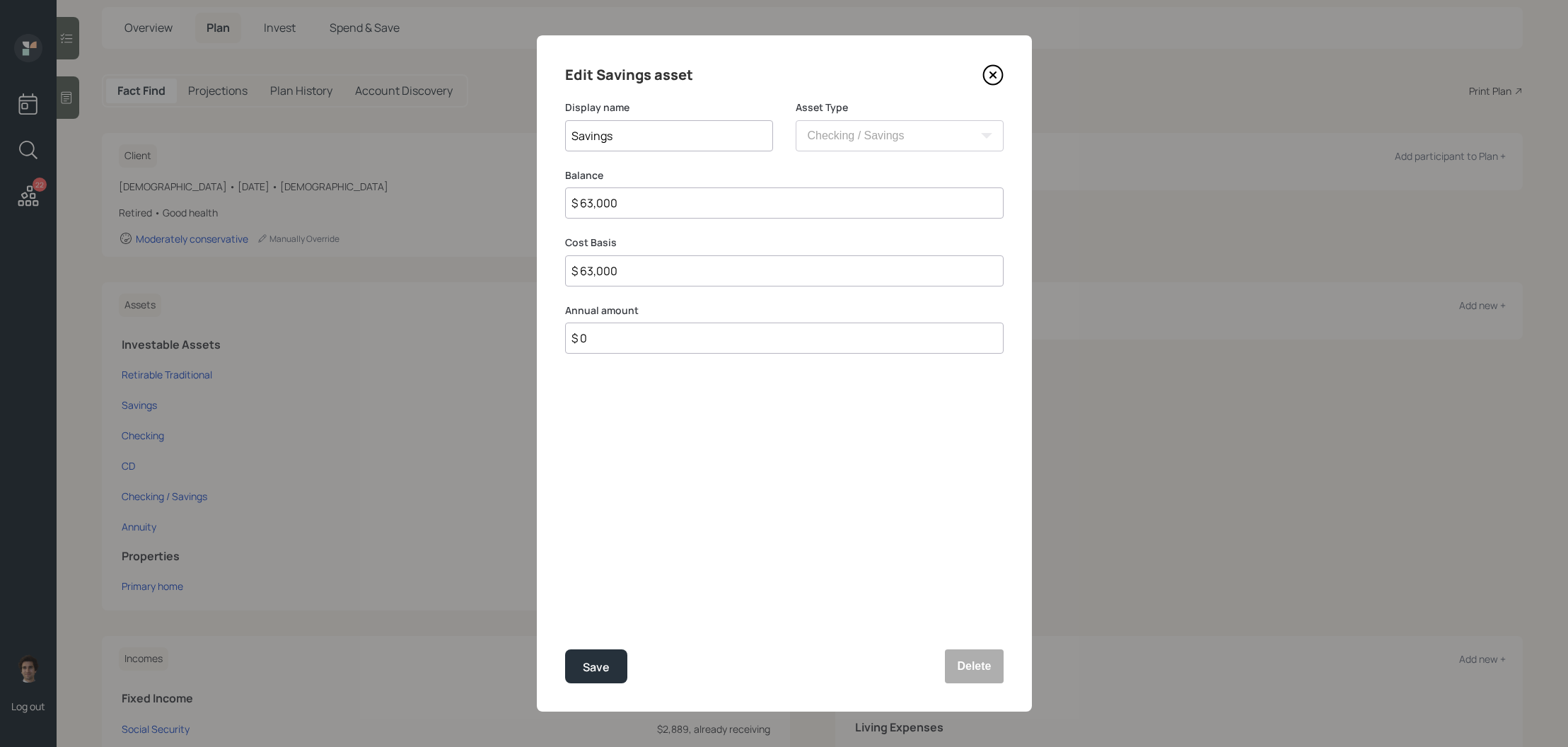
click at [995, 71] on icon at bounding box center [992, 75] width 21 height 21
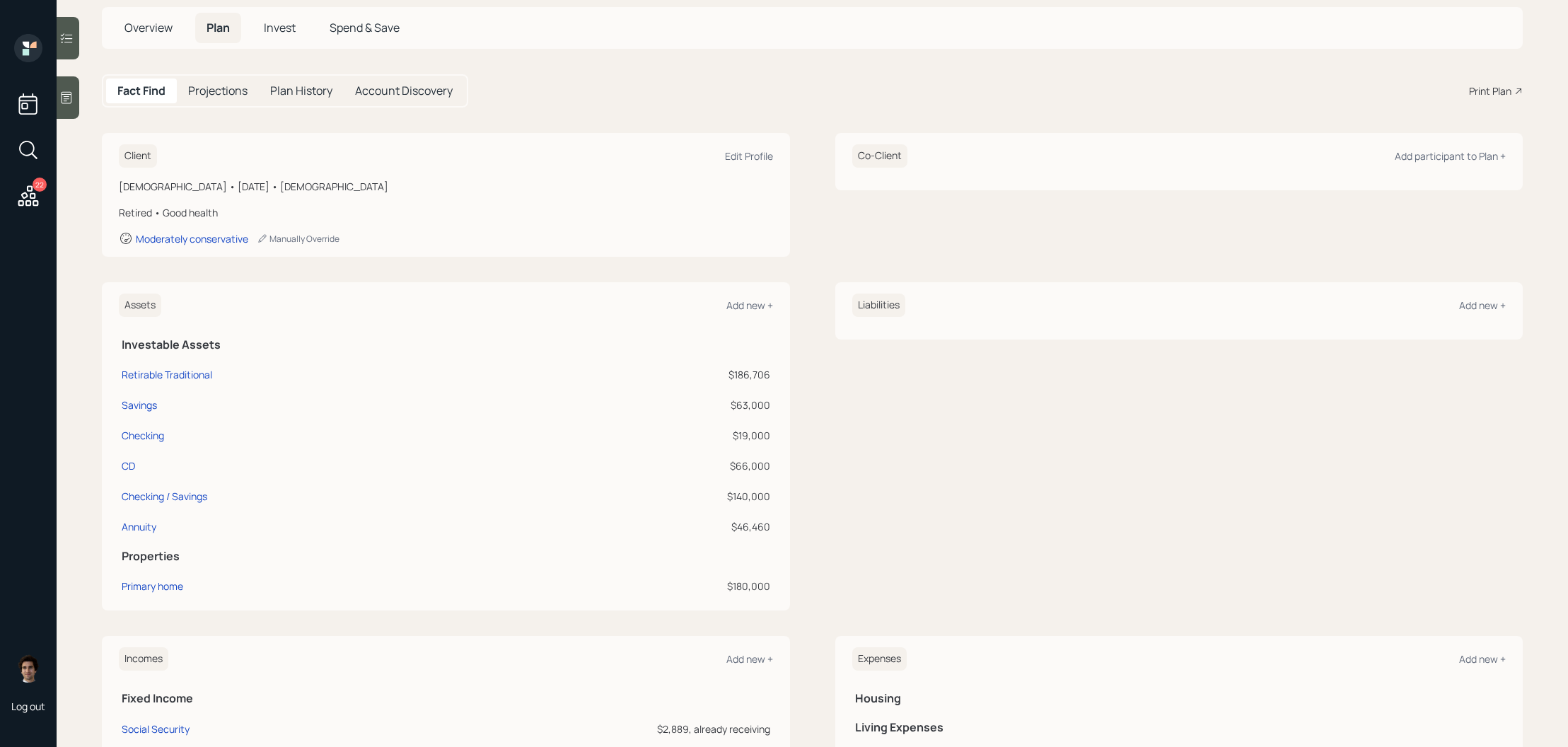
click at [129, 426] on td "Checking" at bounding box center [335, 433] width 433 height 30
click at [133, 430] on div "Checking" at bounding box center [143, 435] width 42 height 15
select select "cash"
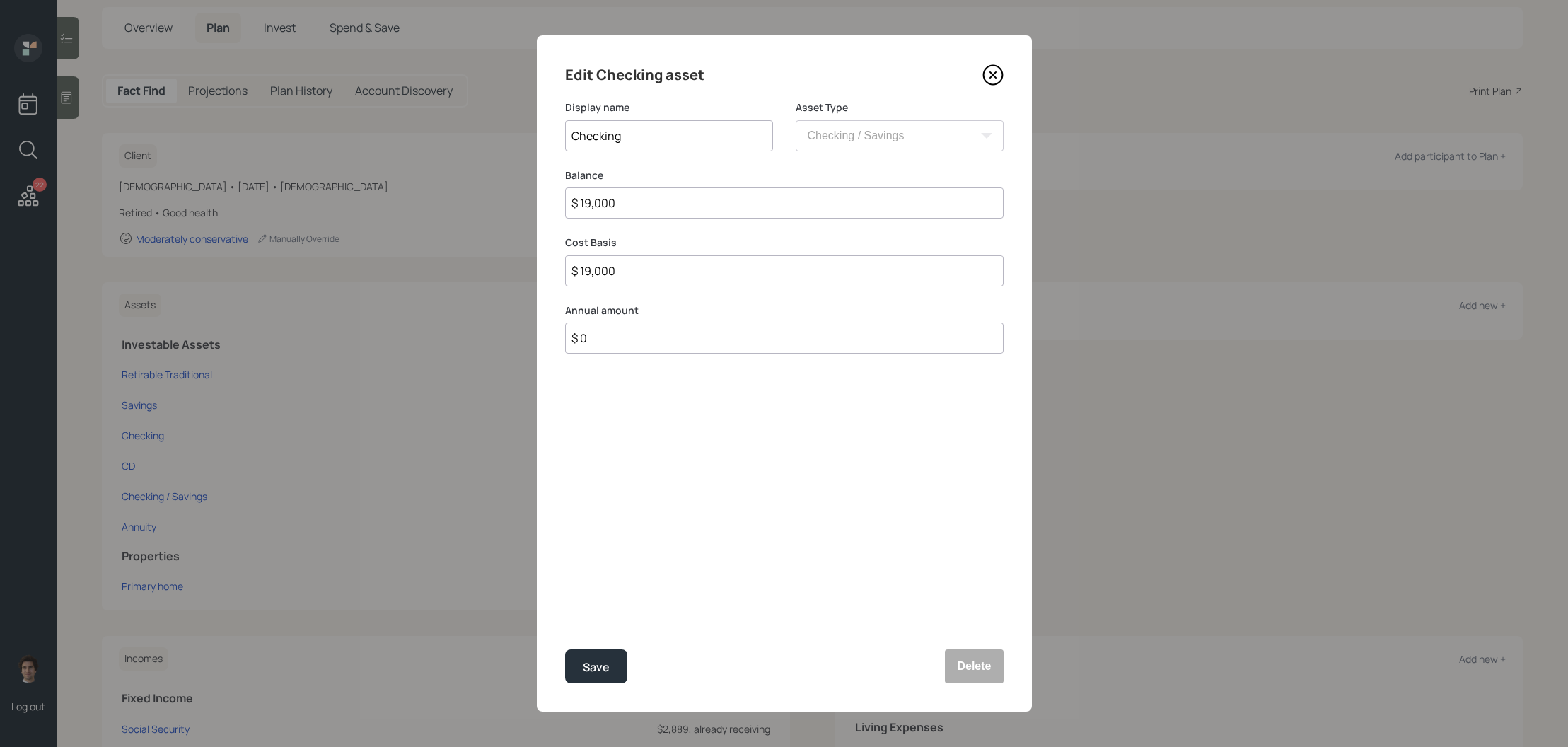
click at [1008, 74] on div "Edit Checking asset Display name Checking Asset Type SEP IRA IRA Roth IRA 401(k…" at bounding box center [785, 373] width 495 height 676
click at [997, 74] on icon at bounding box center [992, 75] width 21 height 21
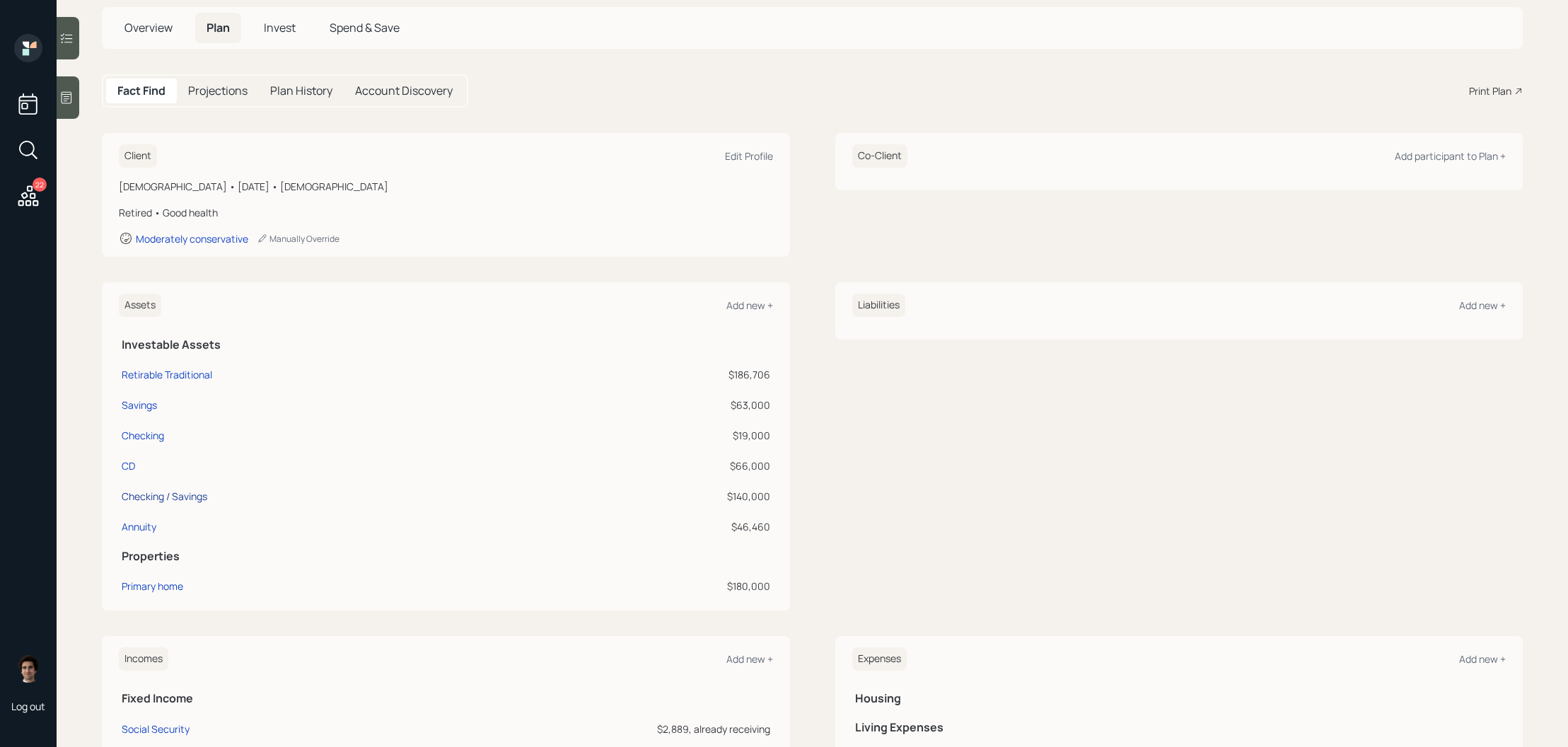
click at [186, 497] on div "Checking / Savings" at bounding box center [165, 496] width 86 height 15
select select "cash"
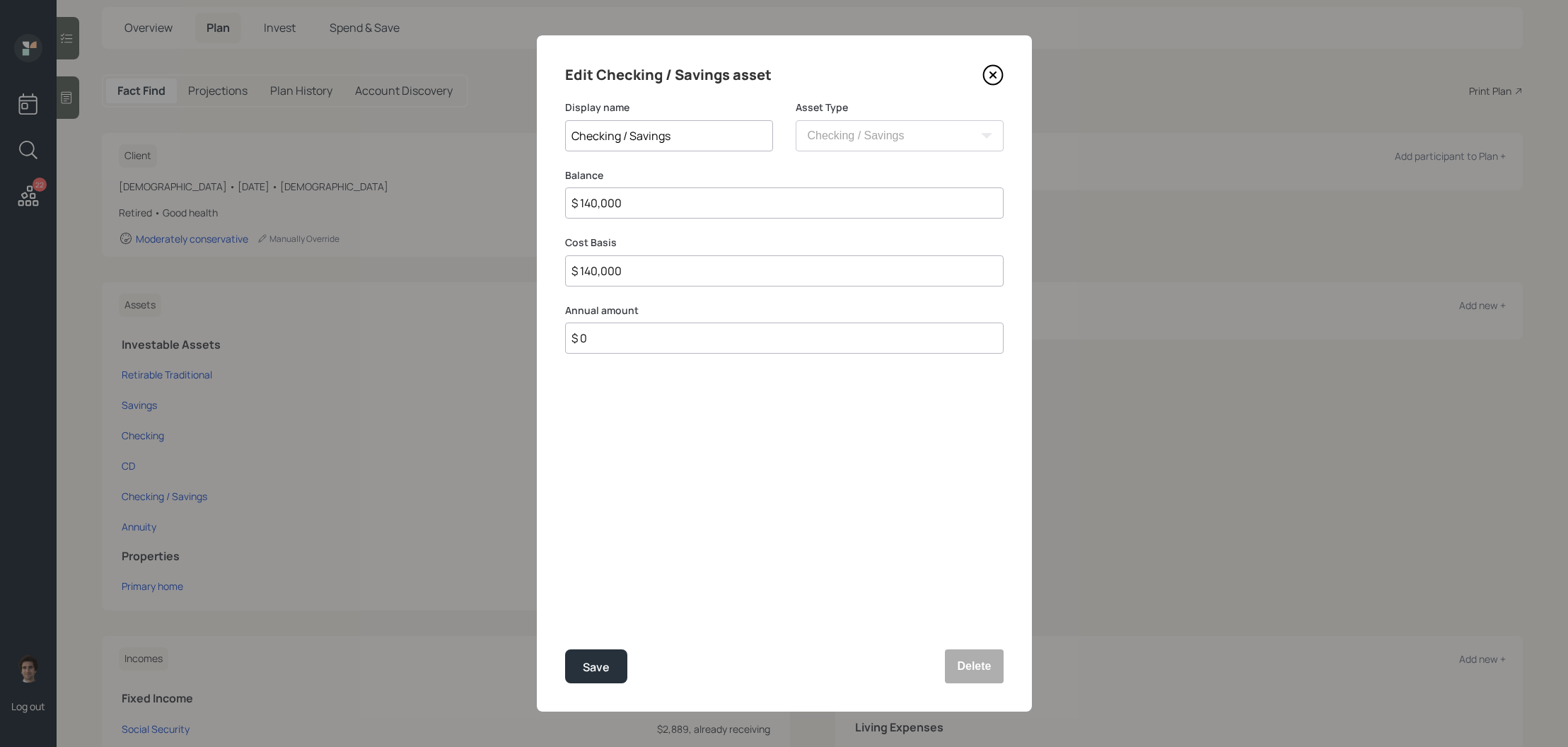
drag, startPoint x: 705, startPoint y: 209, endPoint x: 457, endPoint y: 195, distance: 248.4
click at [457, 195] on div "Edit Checking / Savings asset Display name Checking / Savings Asset Type SEP IR…" at bounding box center [784, 373] width 1568 height 747
type input "$ 1"
type input "$ 17"
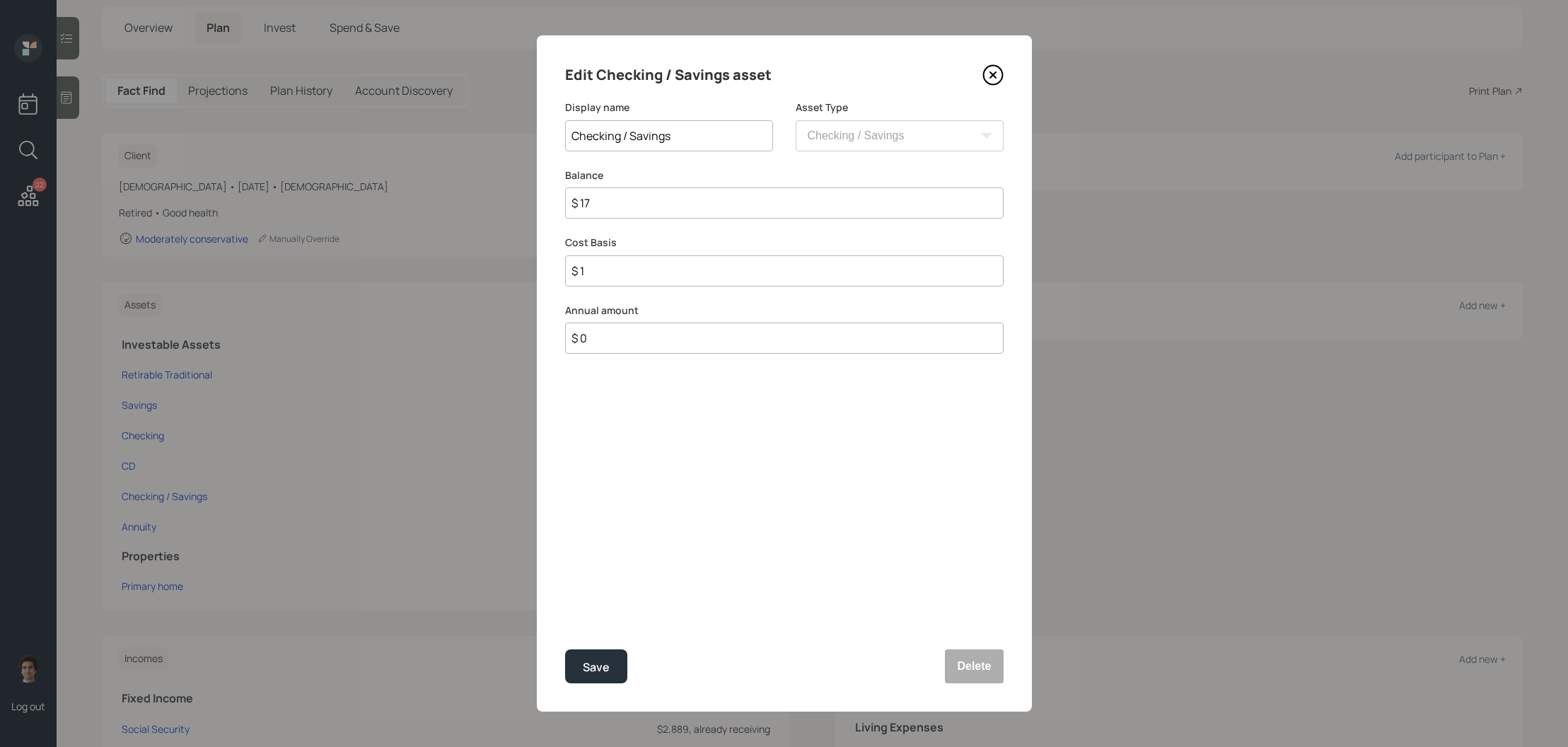
type input "$ 17"
type input "$ 170"
type input "$ 1,700"
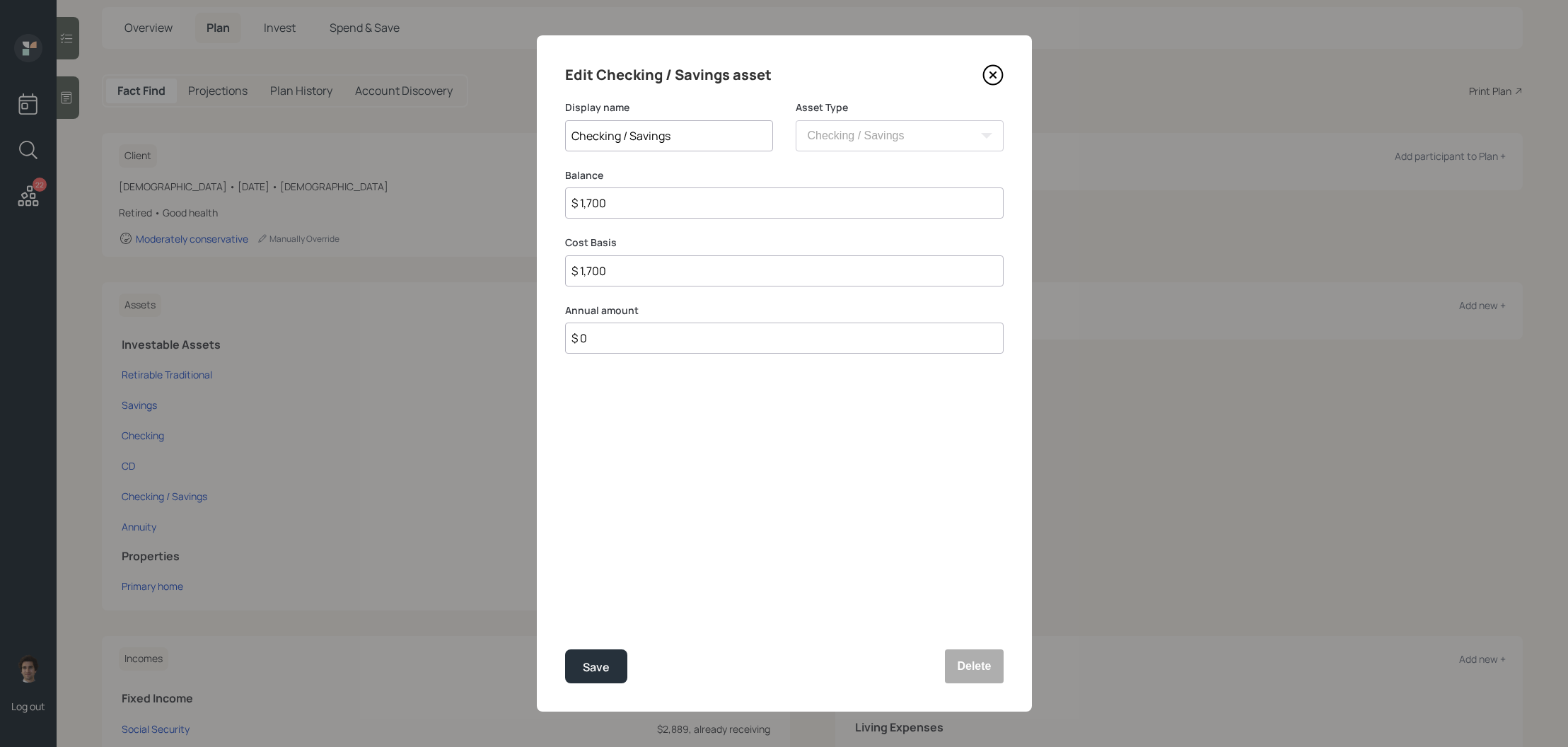
type input "$ 17,000"
type input "$ 170,000"
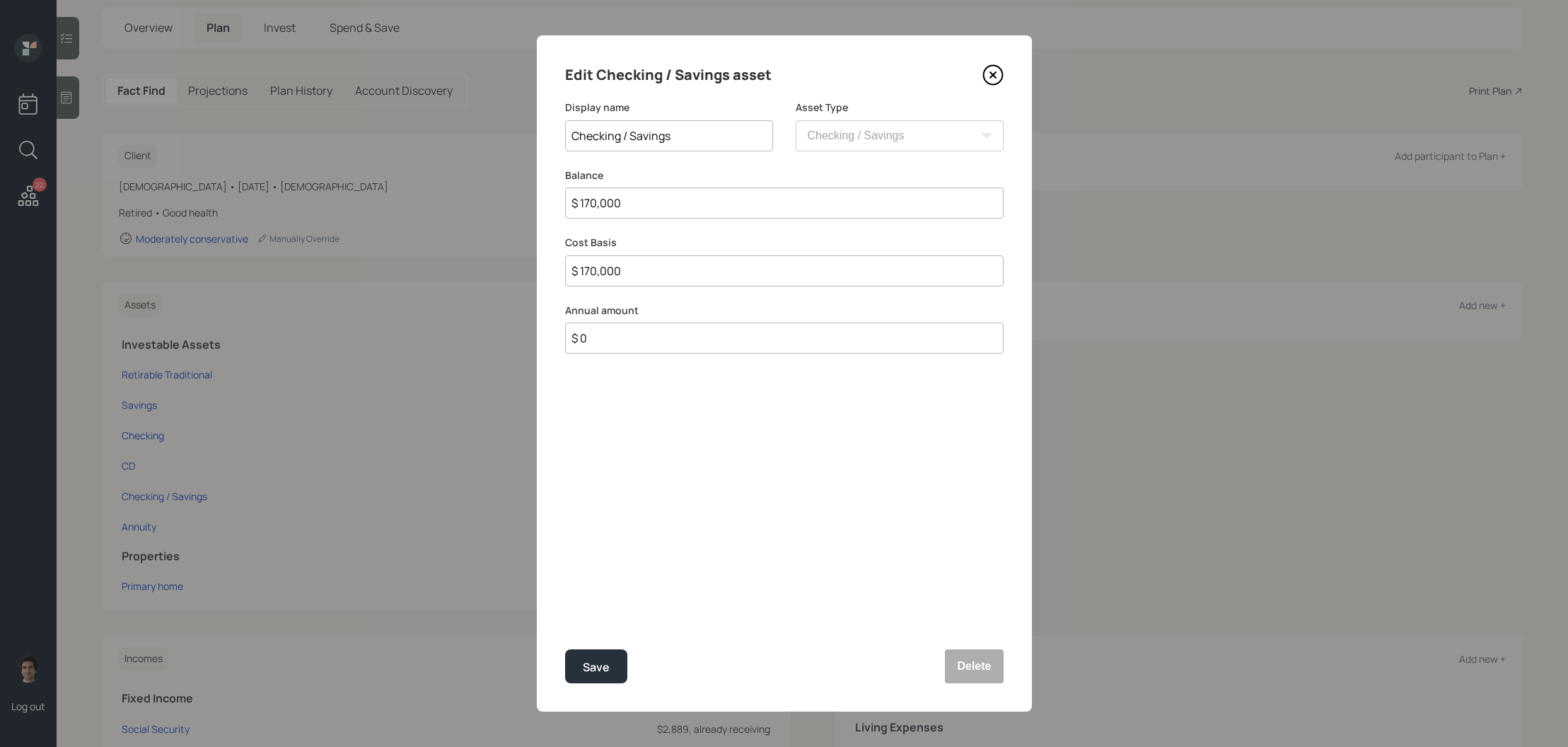
click at [565, 649] on button "Save" at bounding box center [596, 666] width 62 height 34
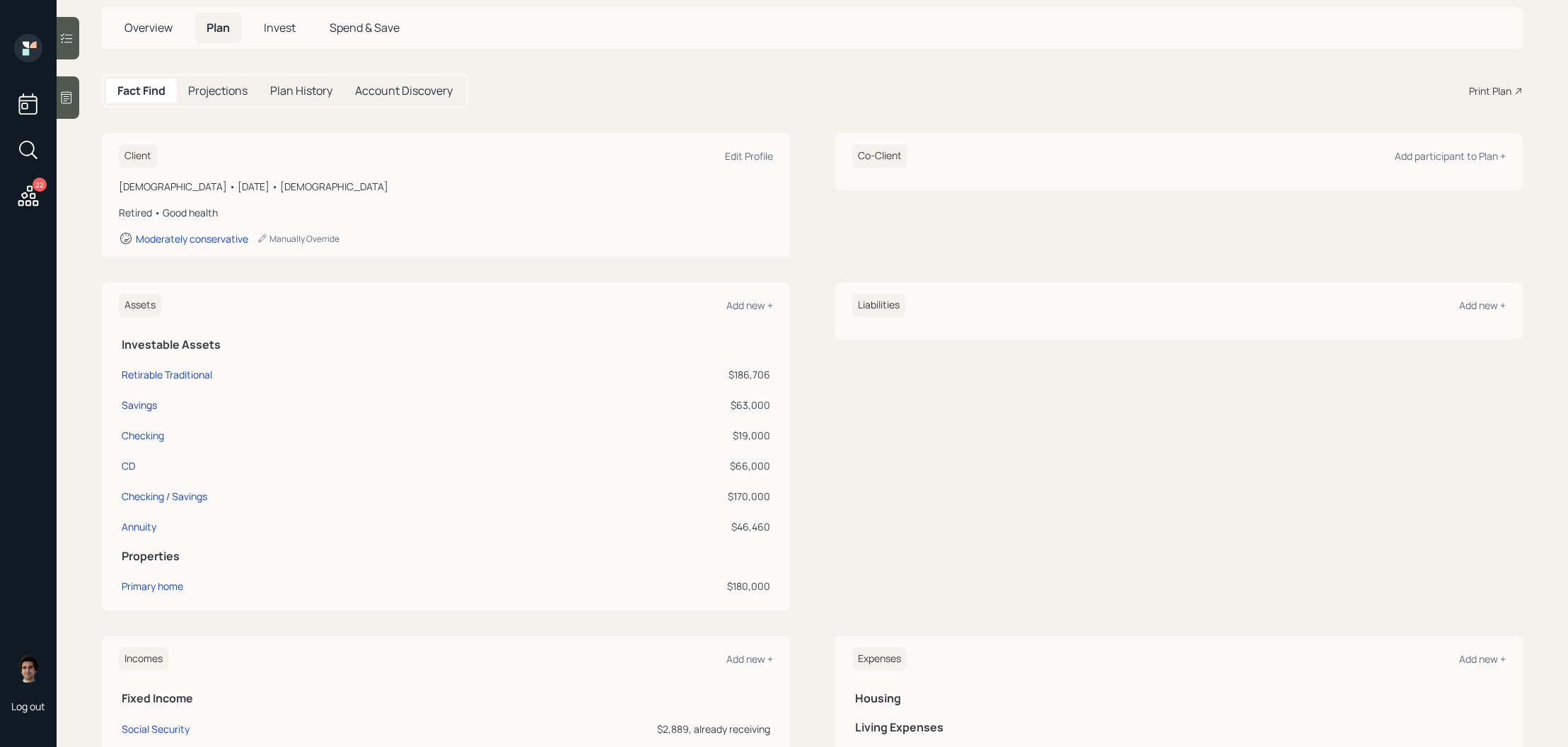
click at [138, 408] on div "Savings" at bounding box center [139, 405] width 36 height 15
select select "cash"
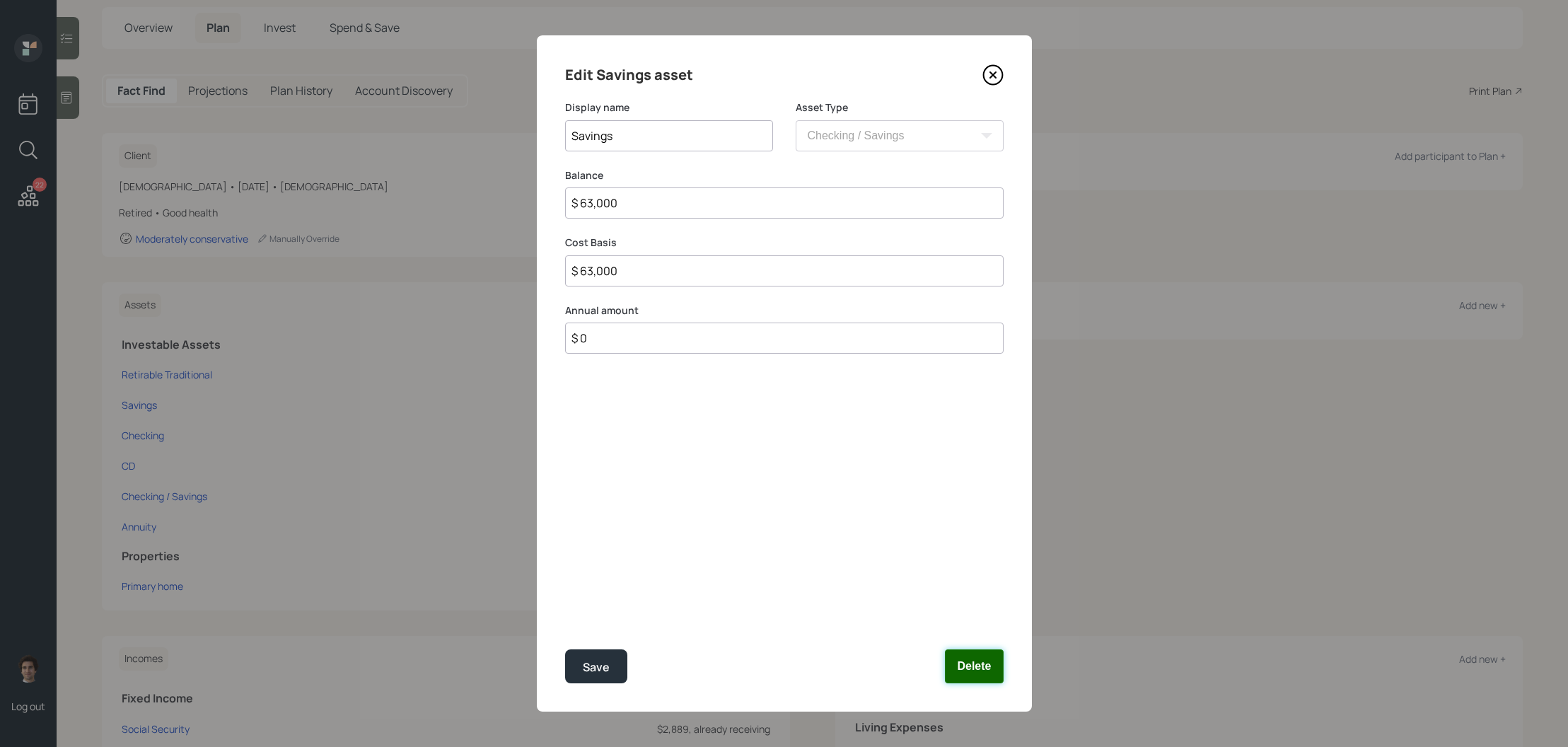
click at [984, 673] on button "Delete" at bounding box center [974, 666] width 58 height 34
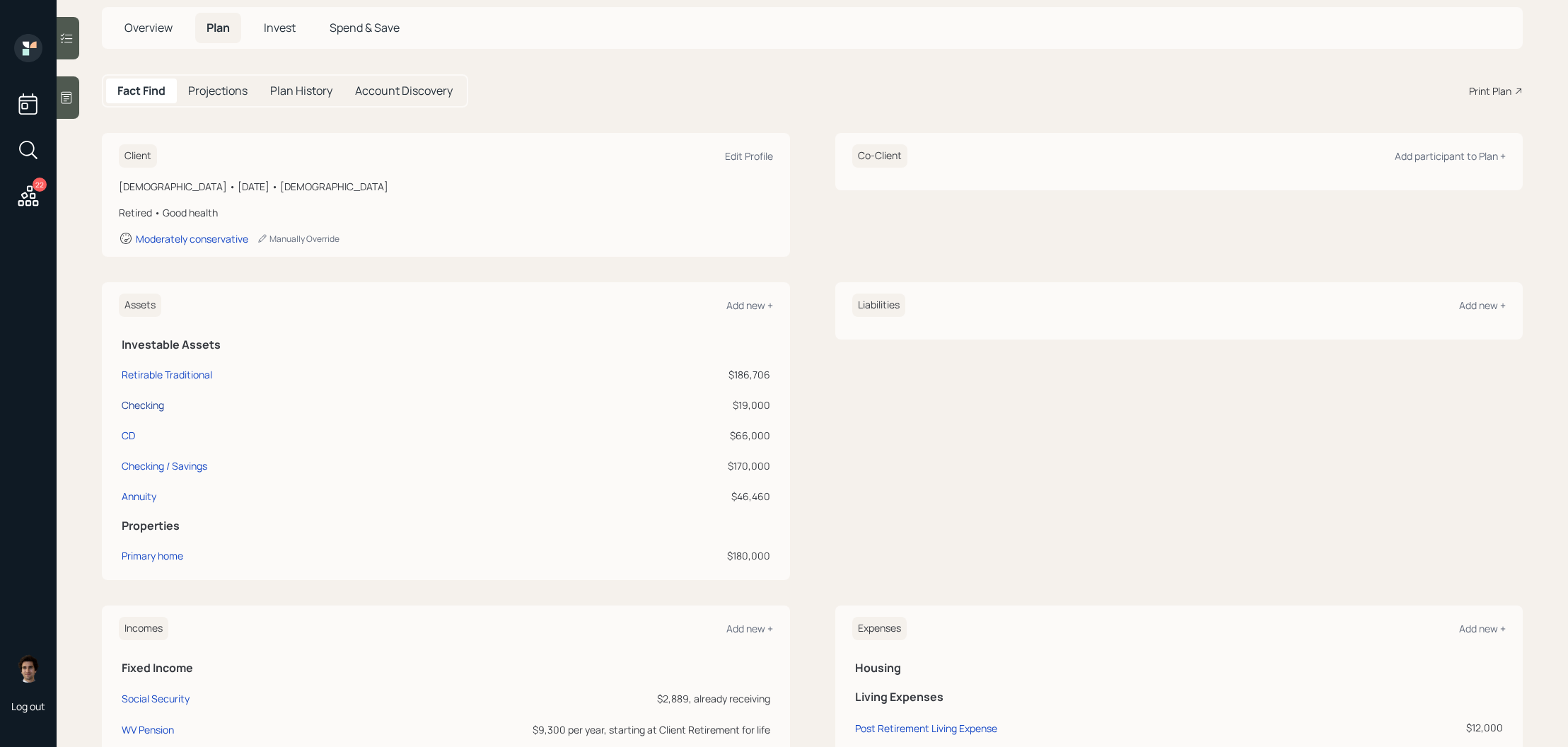
click at [160, 405] on div "Checking" at bounding box center [143, 405] width 42 height 15
select select "cash"
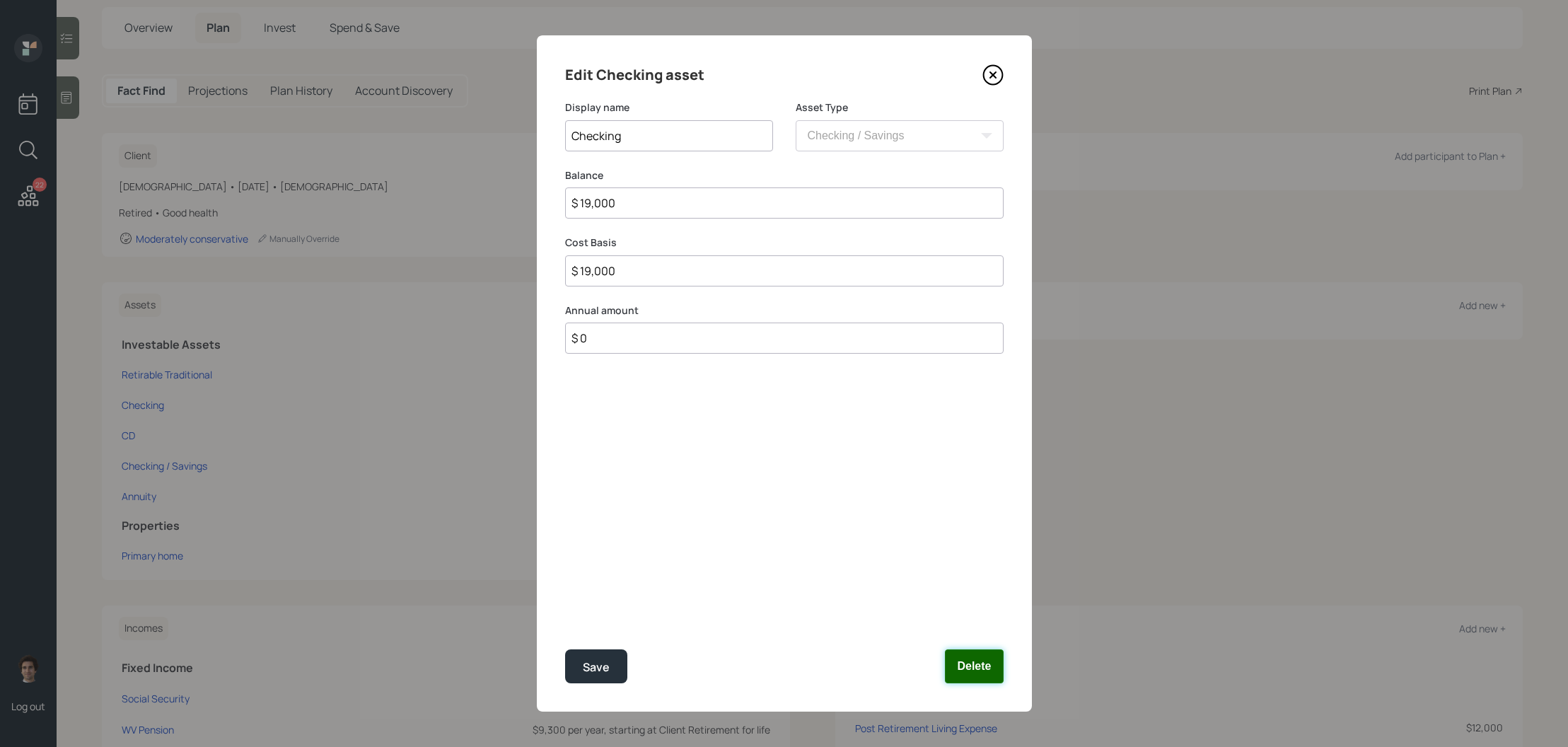
click at [959, 649] on button "Delete" at bounding box center [974, 666] width 58 height 34
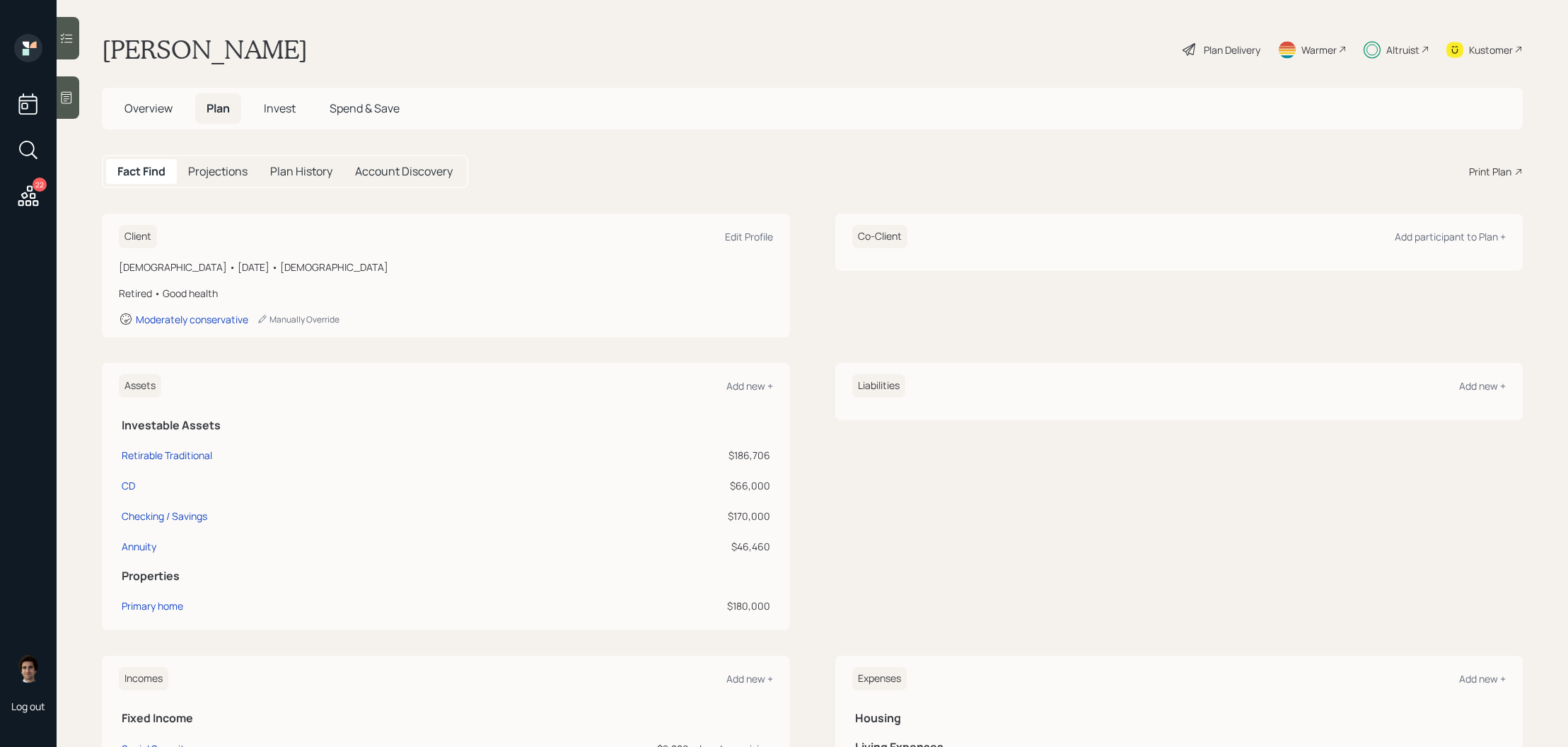
click at [1213, 65] on div "Plan Delivery" at bounding box center [1221, 49] width 81 height 31
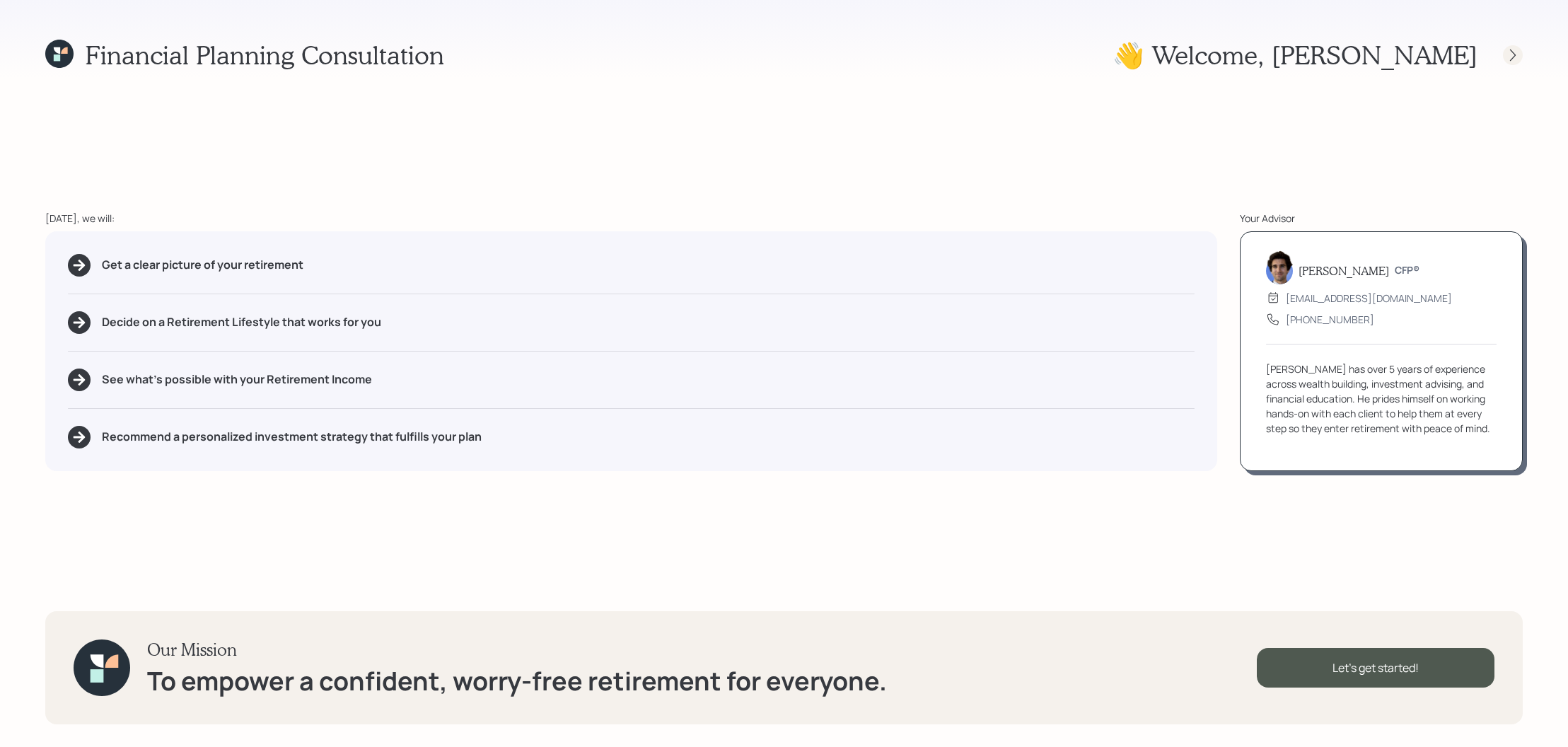
click at [1508, 60] on icon at bounding box center [1512, 54] width 14 height 14
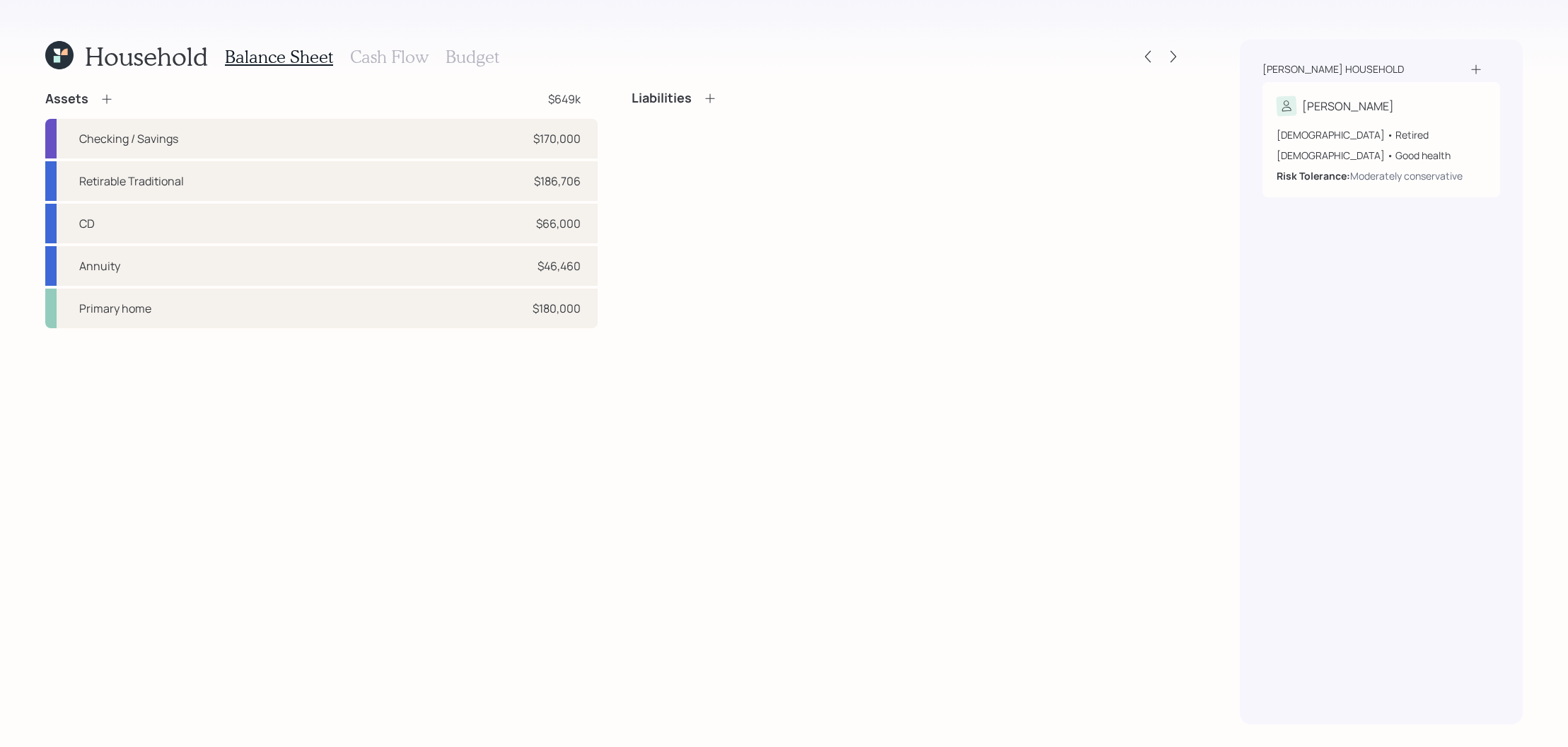
click at [1171, 67] on div "Household Balance Sheet Cash Flow Budget" at bounding box center [614, 57] width 1138 height 34
click at [1171, 60] on icon at bounding box center [1173, 56] width 14 height 14
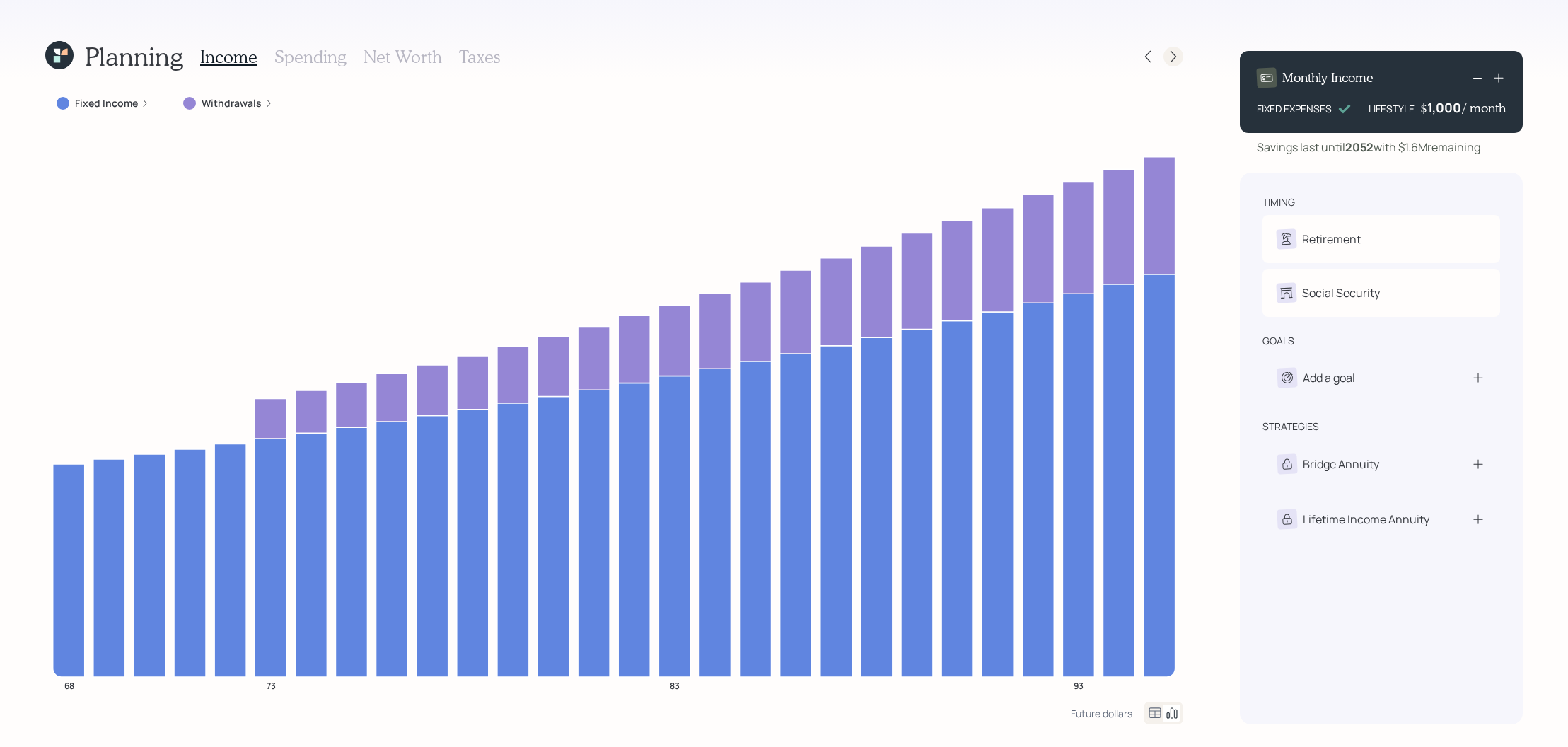
click at [1172, 63] on icon at bounding box center [1173, 56] width 14 height 14
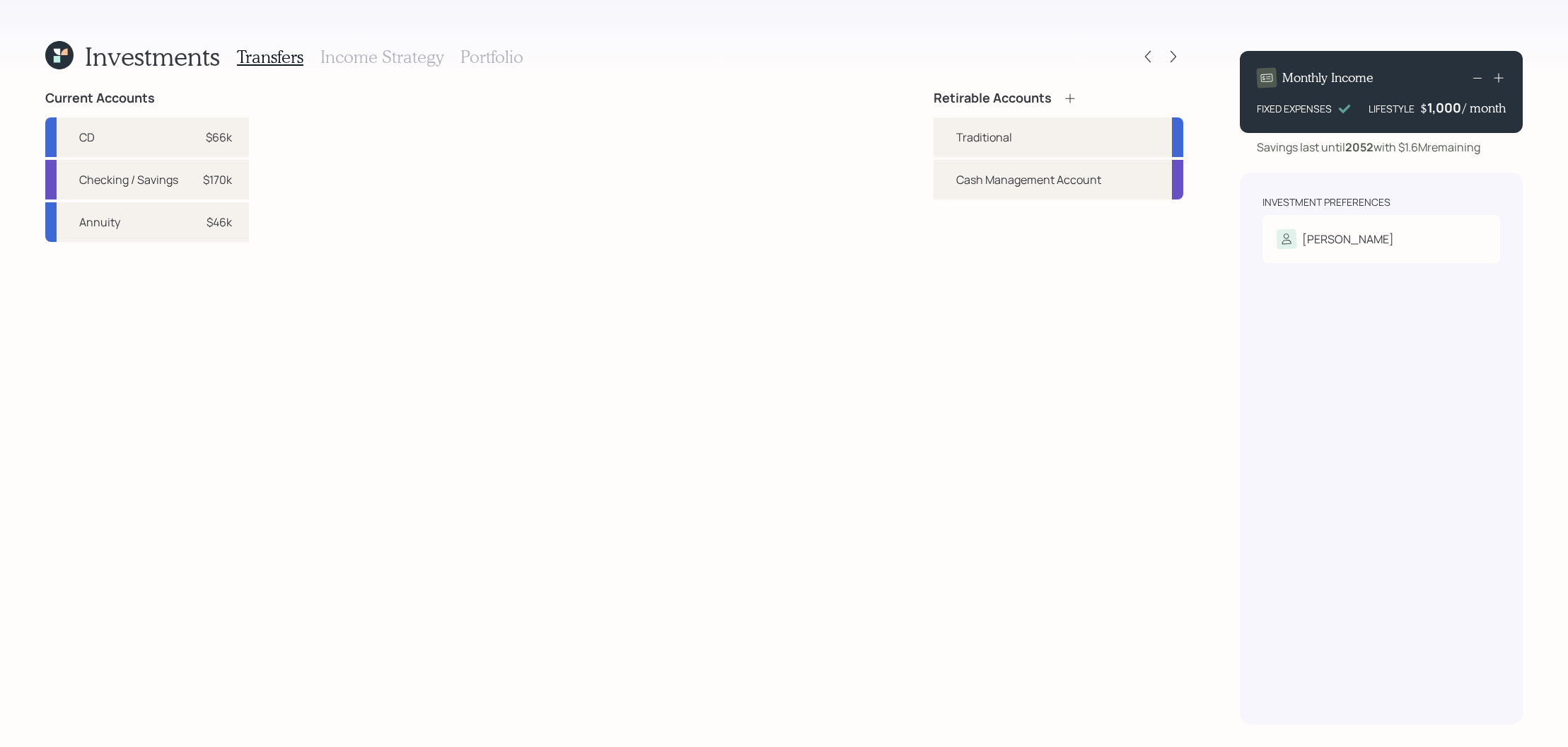
click at [1172, 62] on icon at bounding box center [1173, 56] width 14 height 14
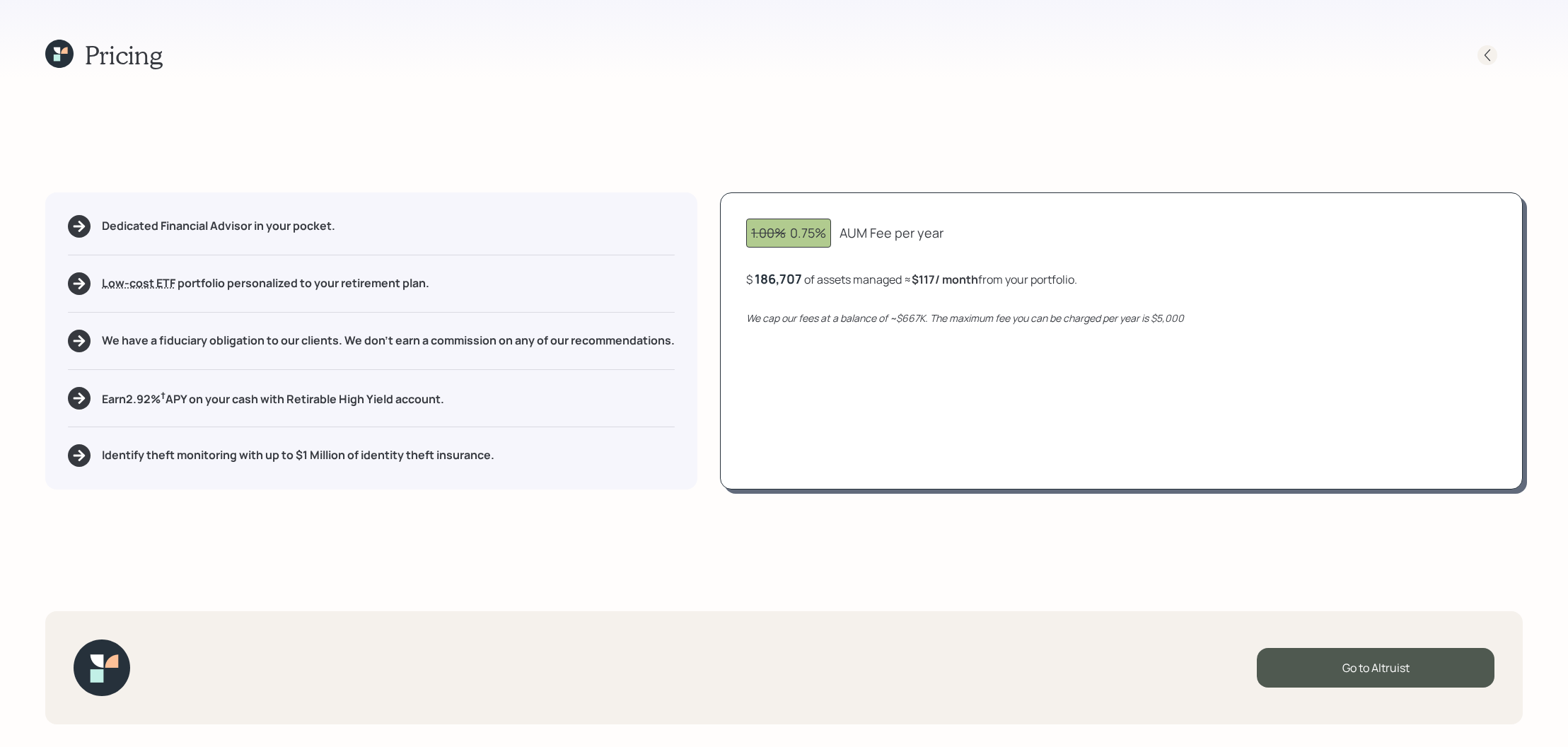
click at [1495, 54] on div at bounding box center [1487, 54] width 20 height 20
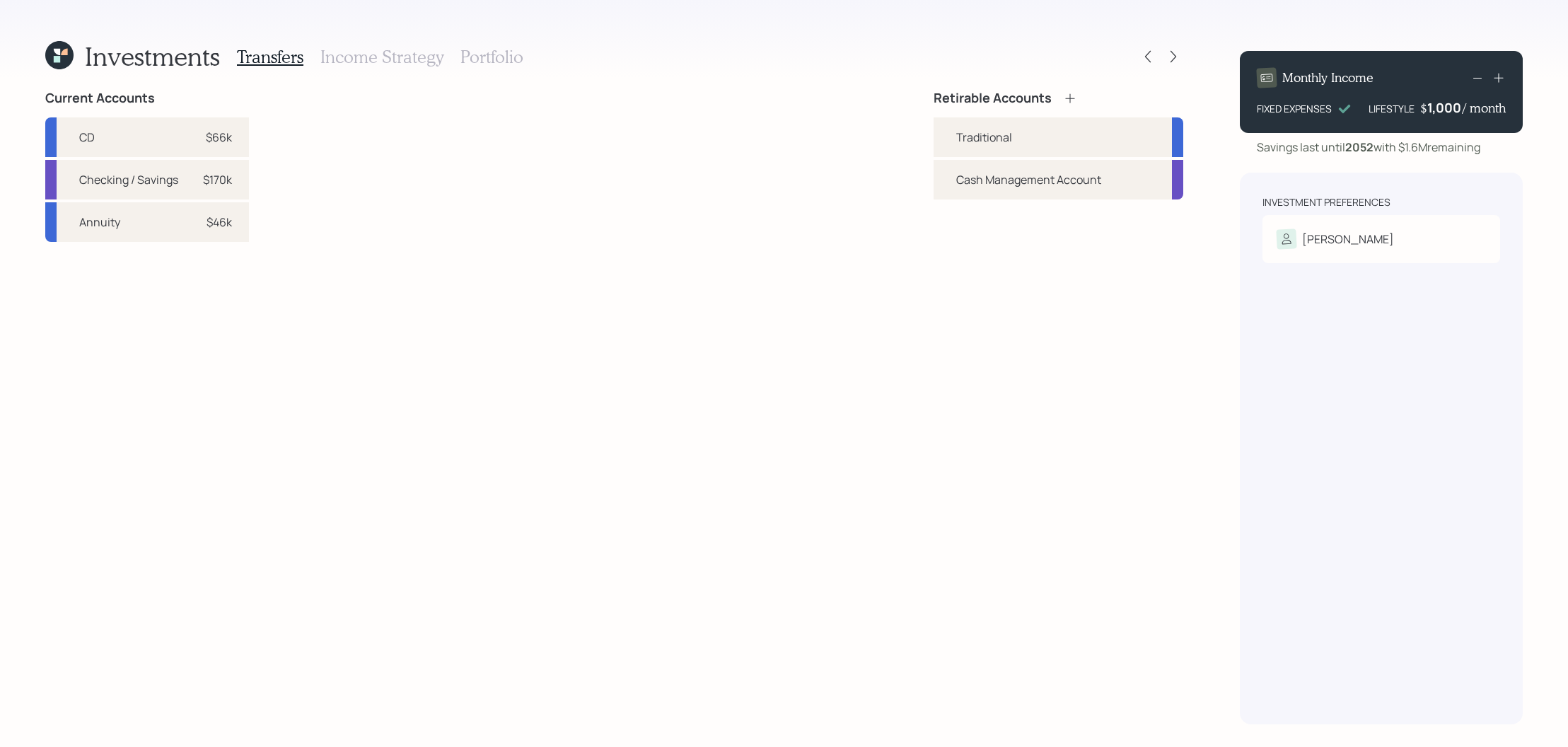
click at [497, 60] on h3 "Portfolio" at bounding box center [491, 57] width 63 height 20
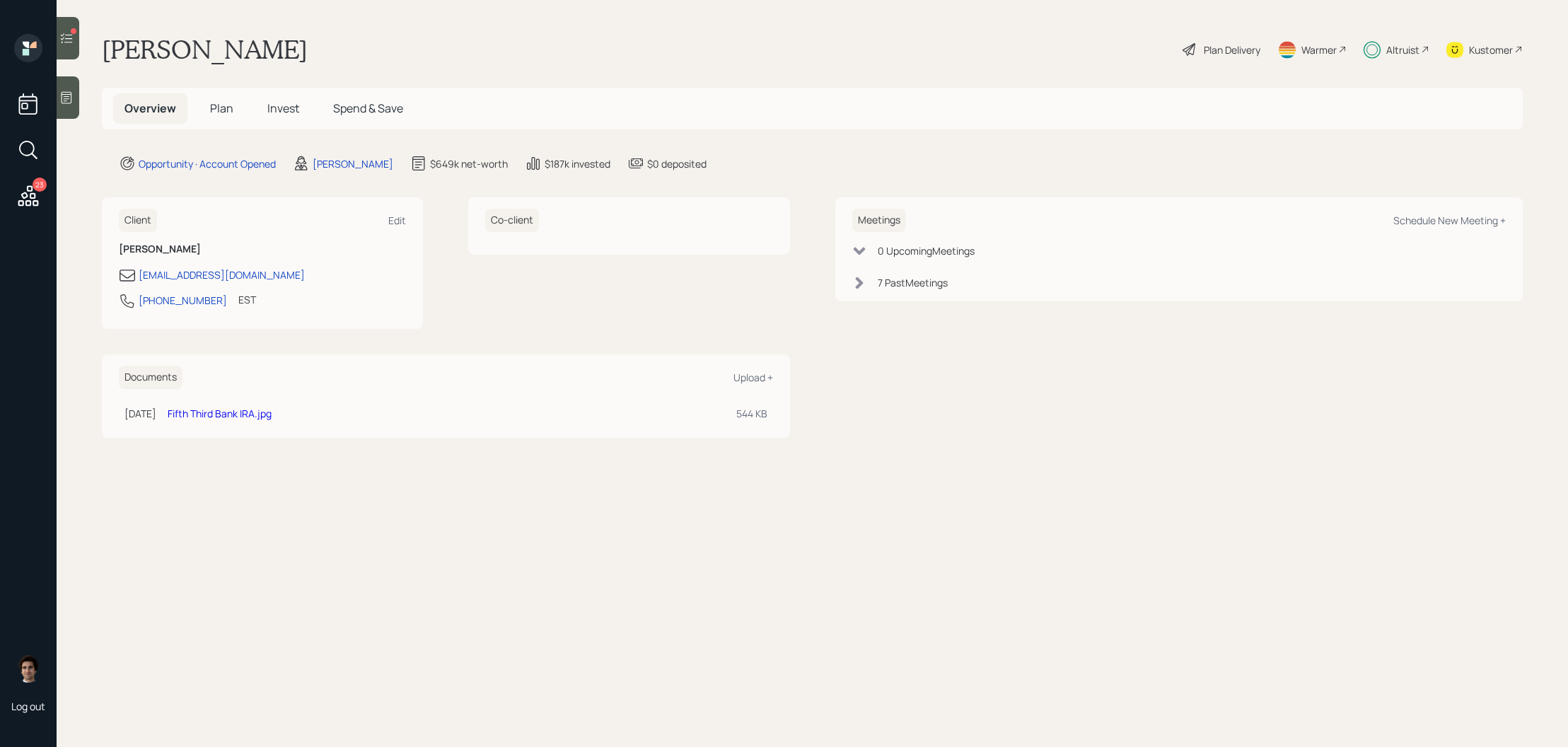
click at [263, 419] on link "Fifth Third Bank IRA.jpg" at bounding box center [219, 413] width 104 height 14
click at [224, 124] on div "Overview Plan Invest Spend & Save" at bounding box center [812, 108] width 1421 height 41
click at [225, 124] on div "Overview Plan Invest Spend & Save" at bounding box center [812, 108] width 1421 height 41
click at [225, 113] on span "Plan" at bounding box center [221, 107] width 23 height 15
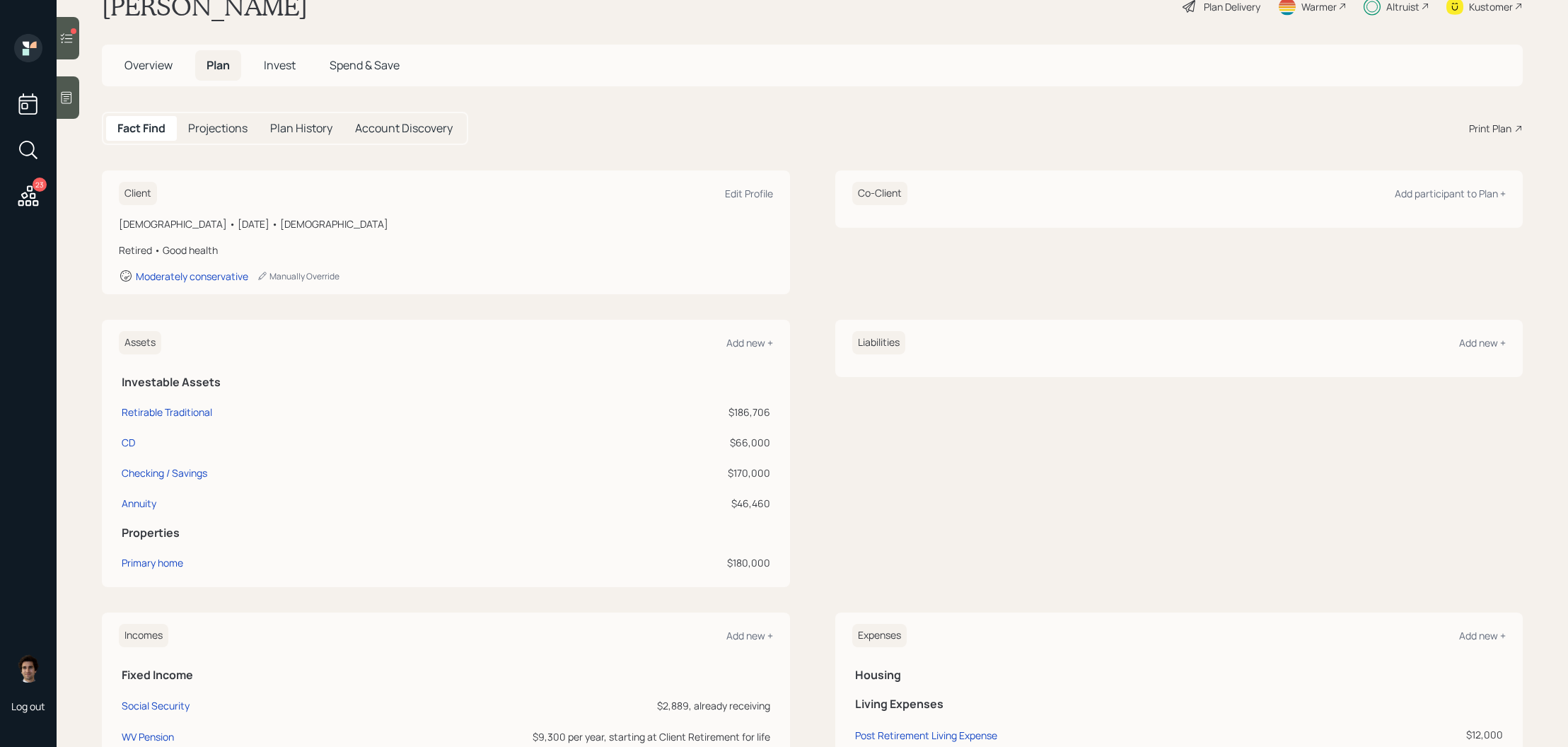
scroll to position [36, 0]
